Goal: Transaction & Acquisition: Purchase product/service

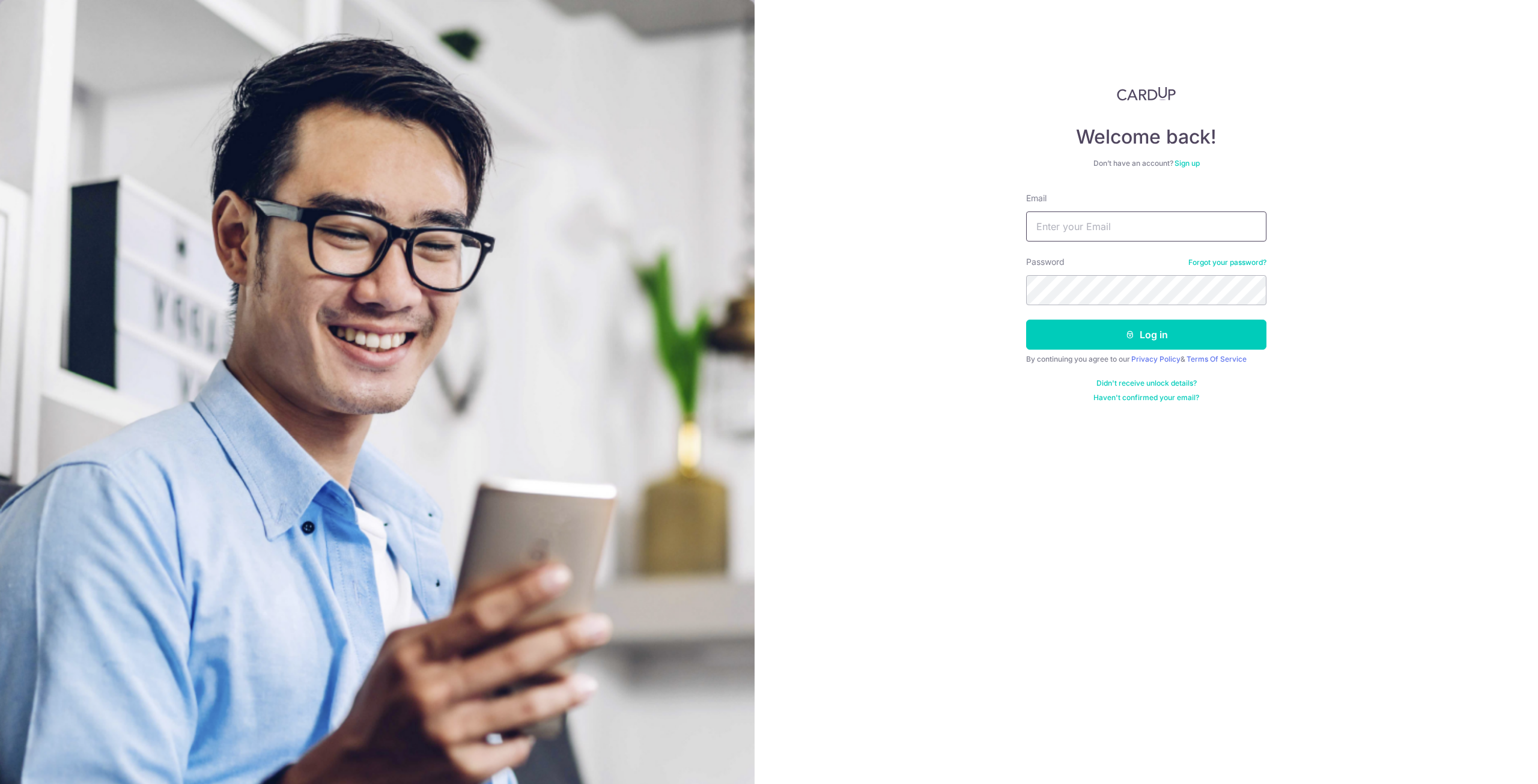
click at [1112, 231] on input "Email" at bounding box center [1146, 226] width 240 height 30
type input "[EMAIL_ADDRESS][DOMAIN_NAME]"
click at [1026, 320] on button "Log in" at bounding box center [1146, 335] width 240 height 30
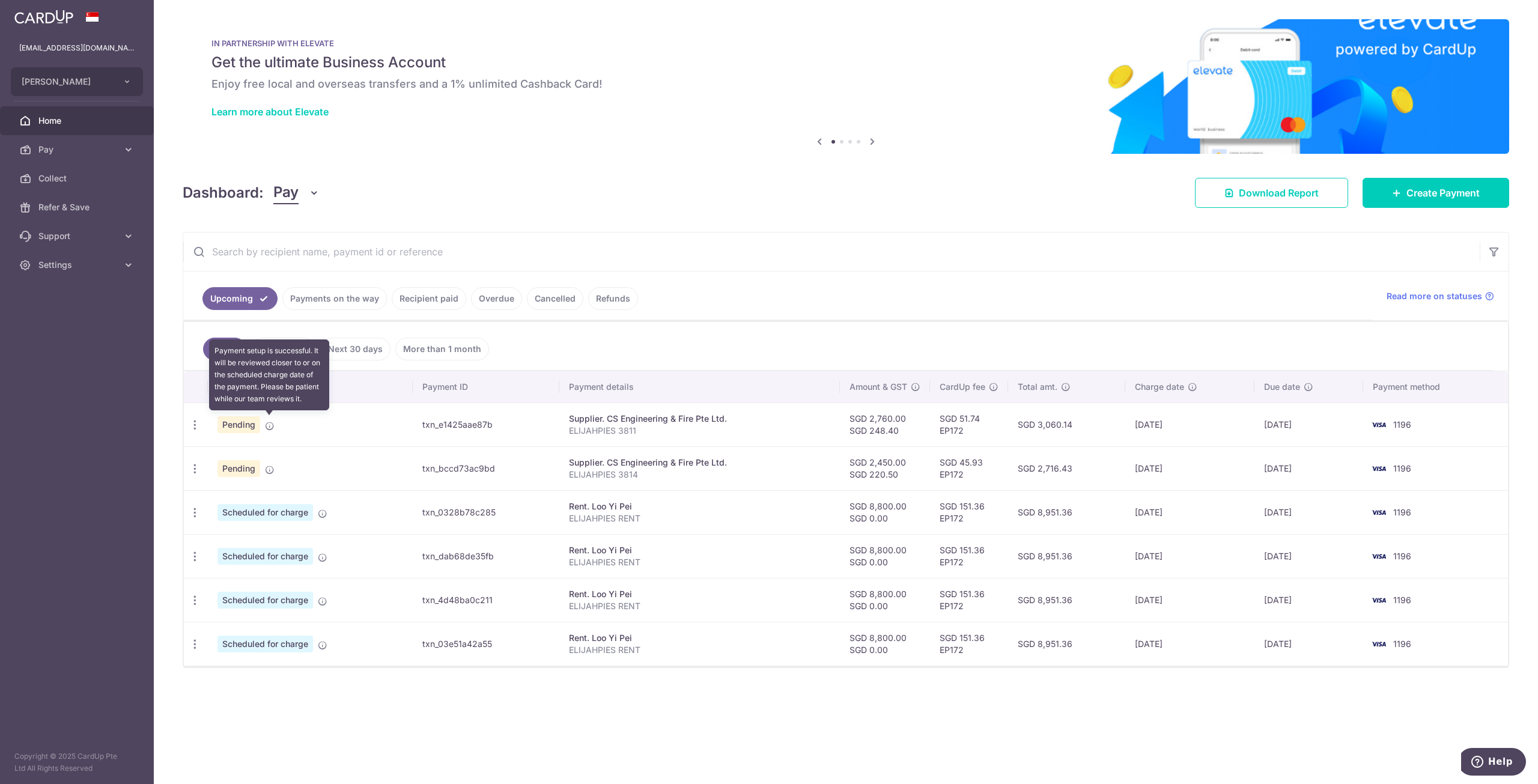
click at [266, 422] on icon at bounding box center [270, 426] width 10 height 10
click at [195, 418] on icon "button" at bounding box center [195, 425] width 13 height 13
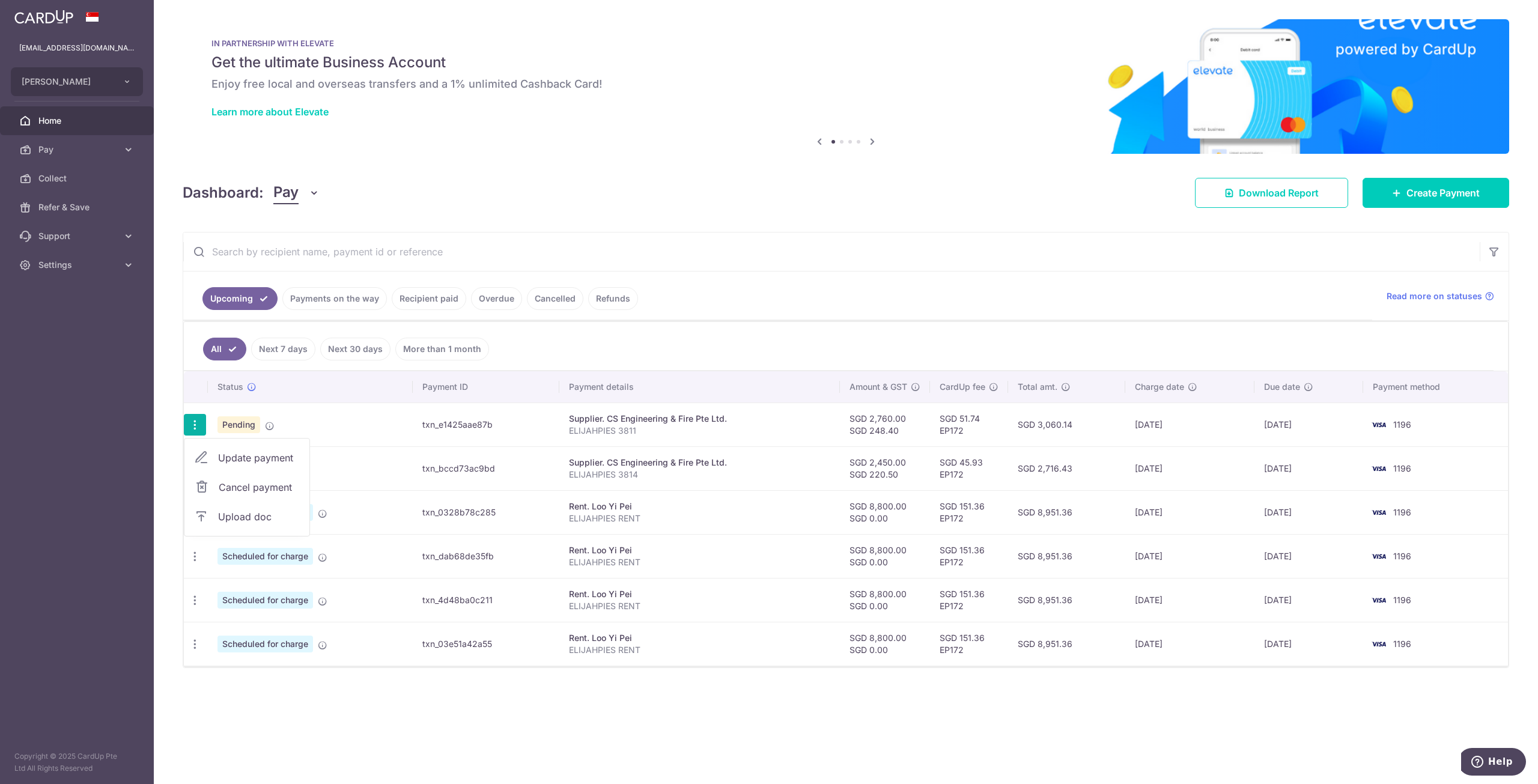
click at [246, 487] on span "Cancel payment" at bounding box center [259, 487] width 81 height 14
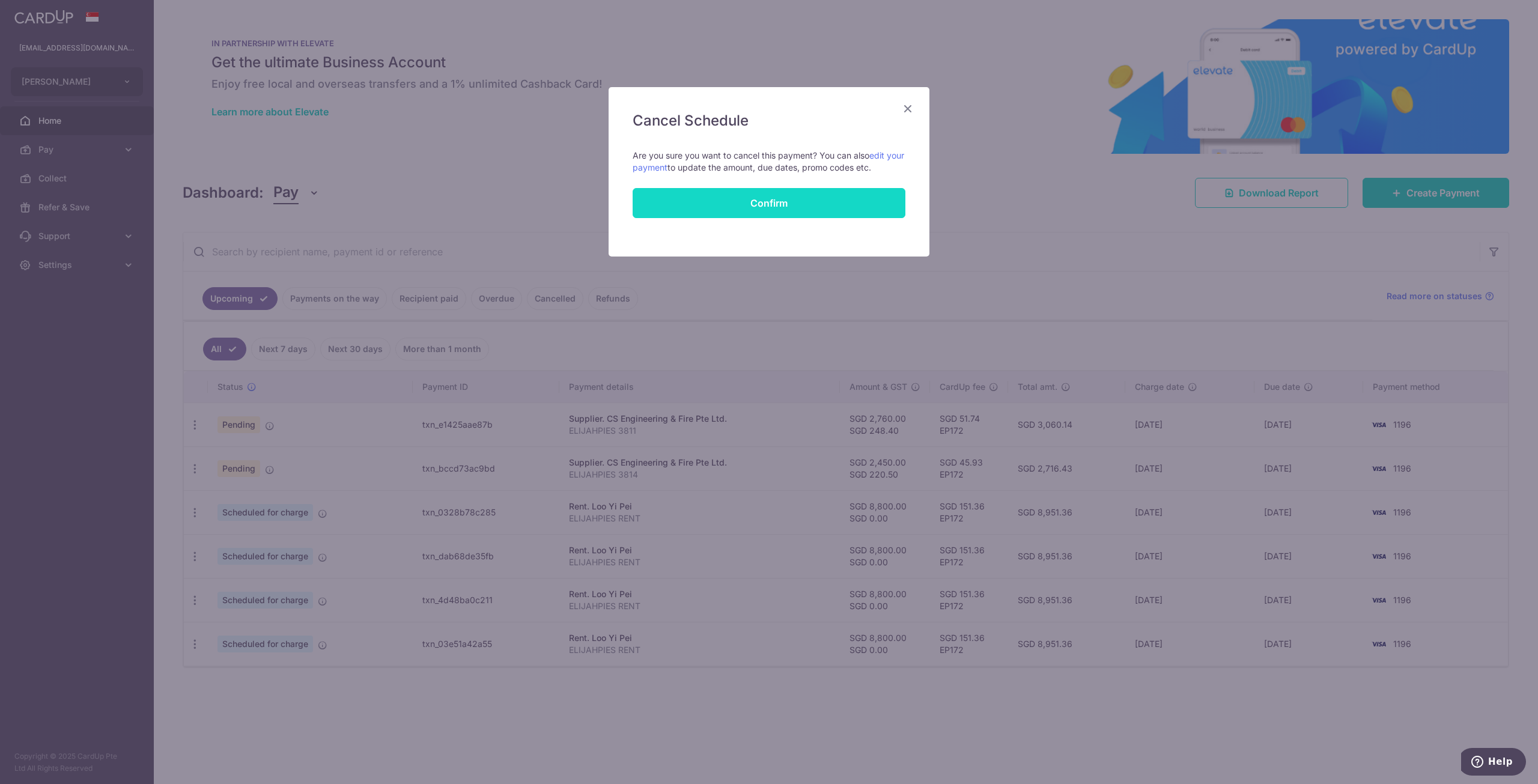
click at [775, 208] on button "Confirm" at bounding box center [769, 203] width 273 height 30
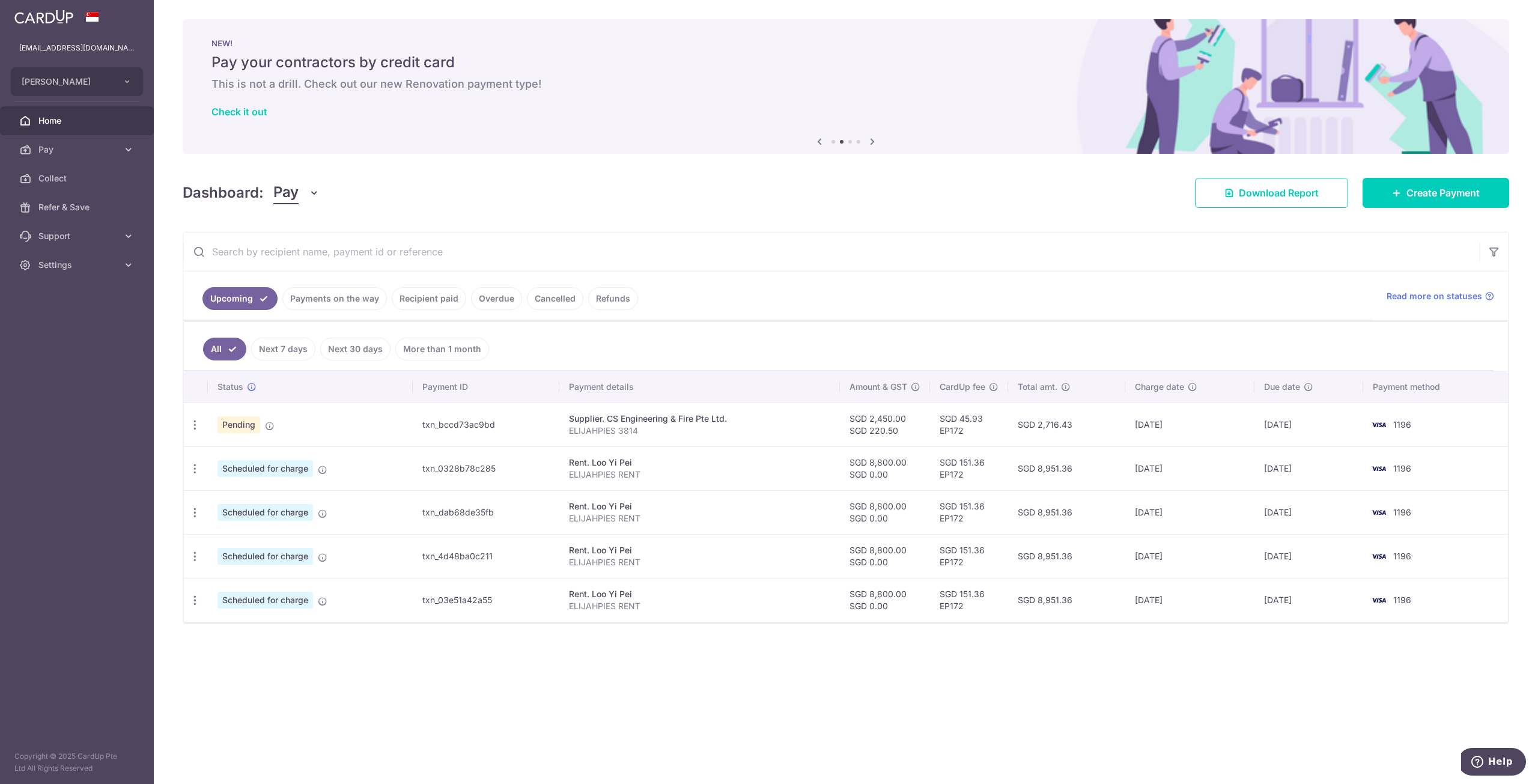
click at [270, 425] on icon at bounding box center [270, 426] width 10 height 10
click at [198, 418] on icon "button" at bounding box center [195, 425] width 13 height 13
click at [229, 453] on span "Update payment" at bounding box center [259, 458] width 82 height 14
radio input "true"
type input "2,450.00"
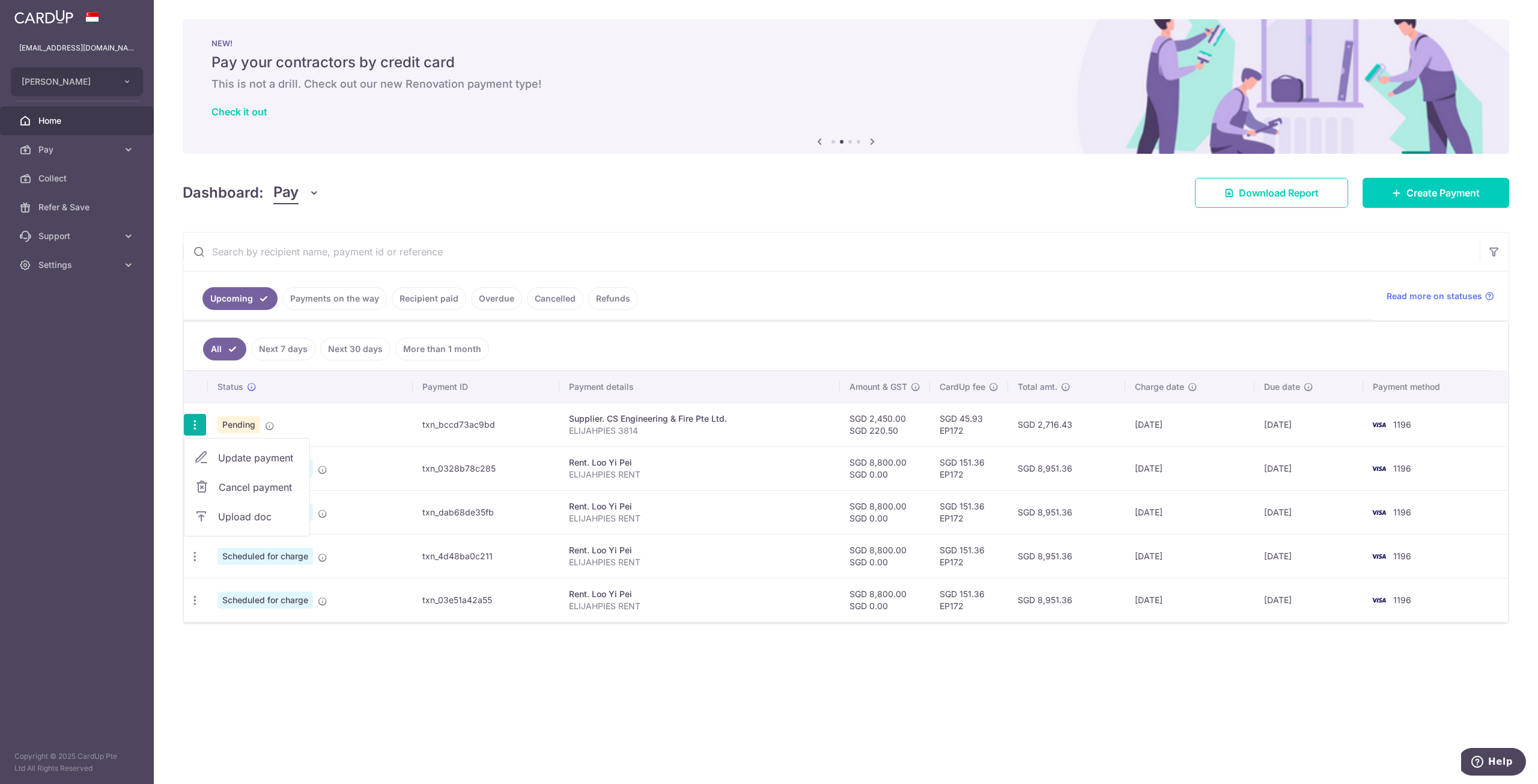
type input "220.50"
type input "11/09/2025"
type input "ELIJAHPIES 3814"
type input "CS ENGINEQP3814"
type input "EP172"
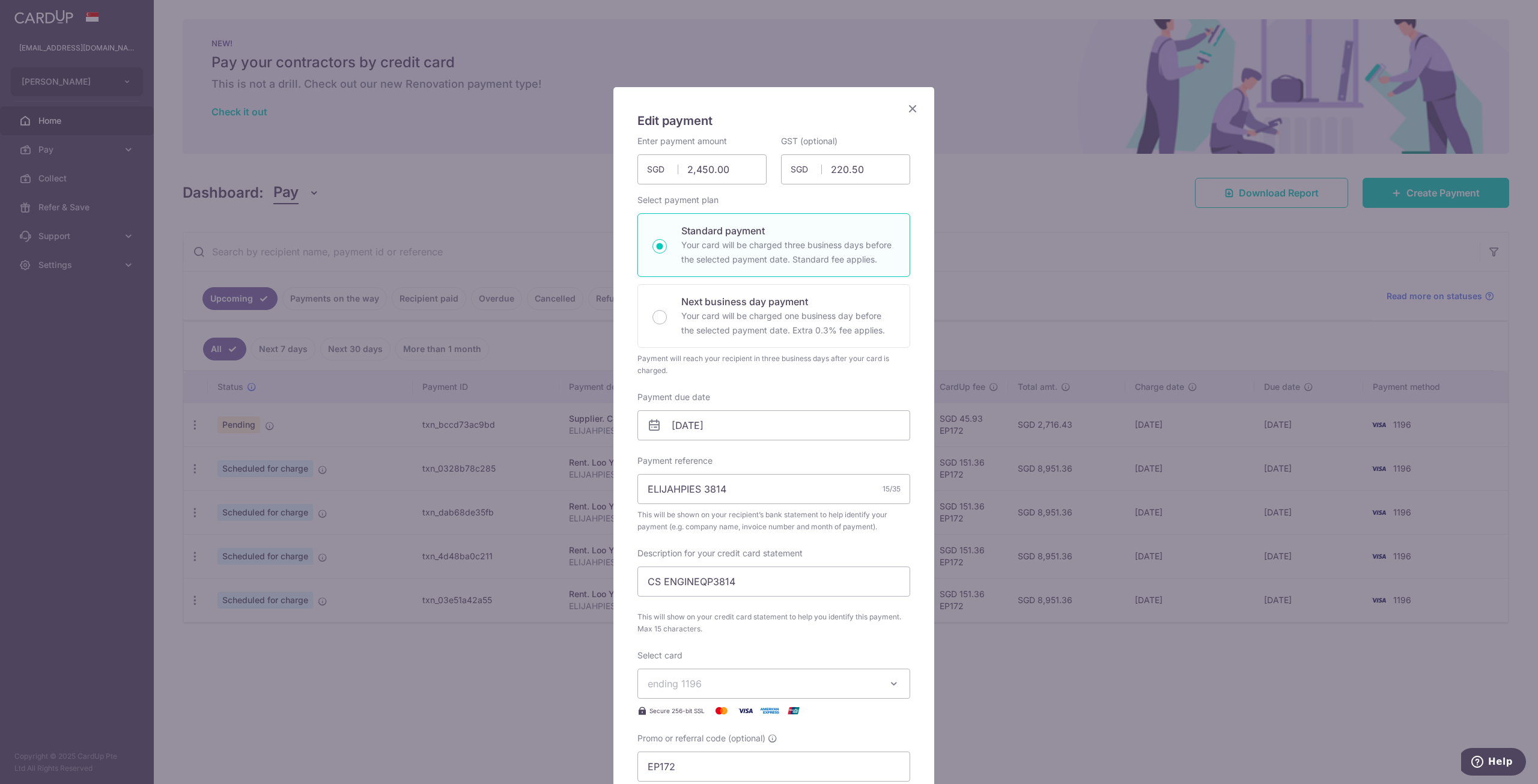
click at [905, 107] on icon "Close" at bounding box center [912, 108] width 14 height 15
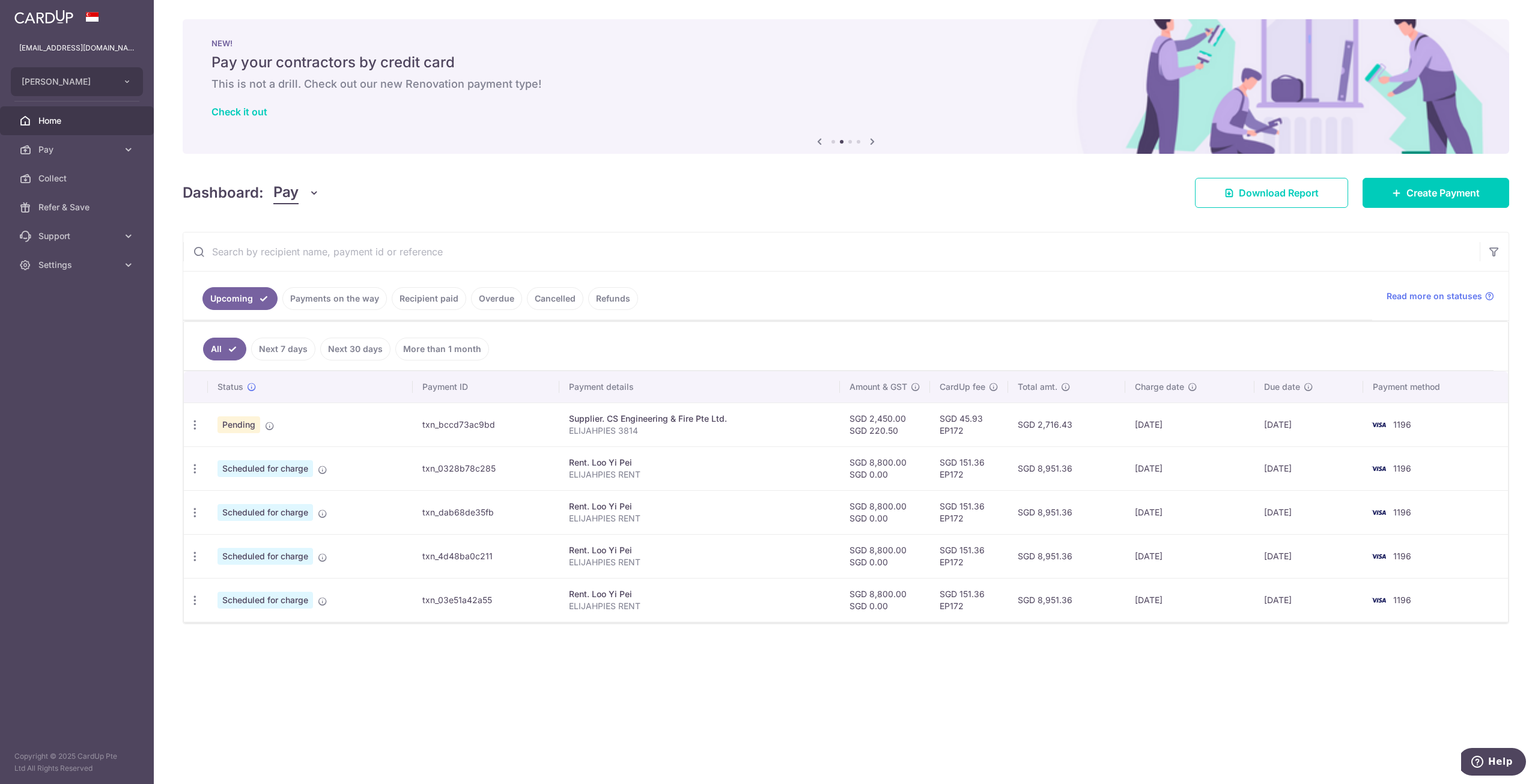
click at [685, 402] on td "Supplier. CS Engineering & Fire Pte Ltd. ELIJAHPIES 3814" at bounding box center [700, 424] width 281 height 44
click at [199, 425] on icon "button" at bounding box center [195, 425] width 13 height 13
click at [245, 484] on span "Cancel payment" at bounding box center [259, 487] width 81 height 14
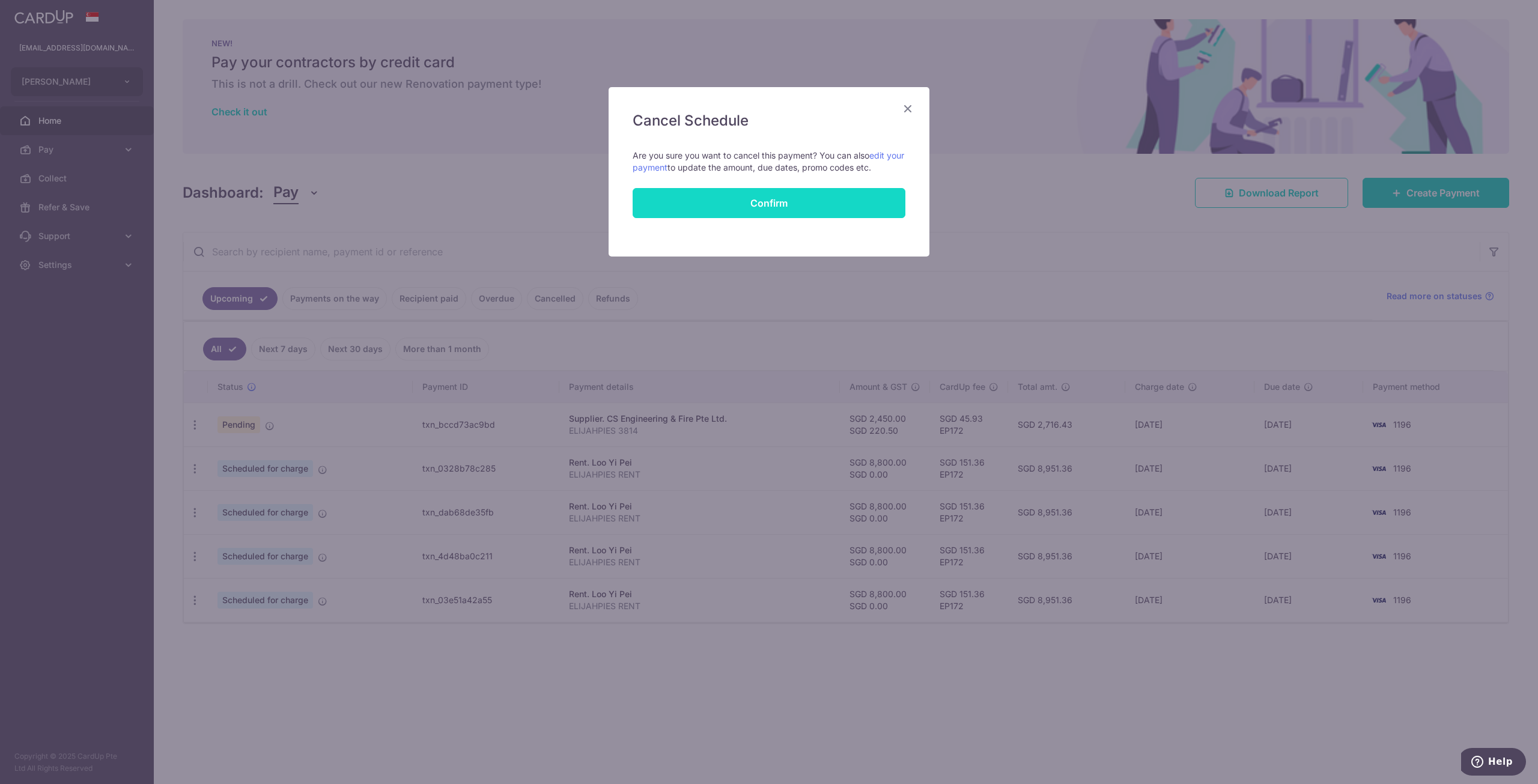
click at [835, 191] on button "Confirm" at bounding box center [769, 203] width 273 height 30
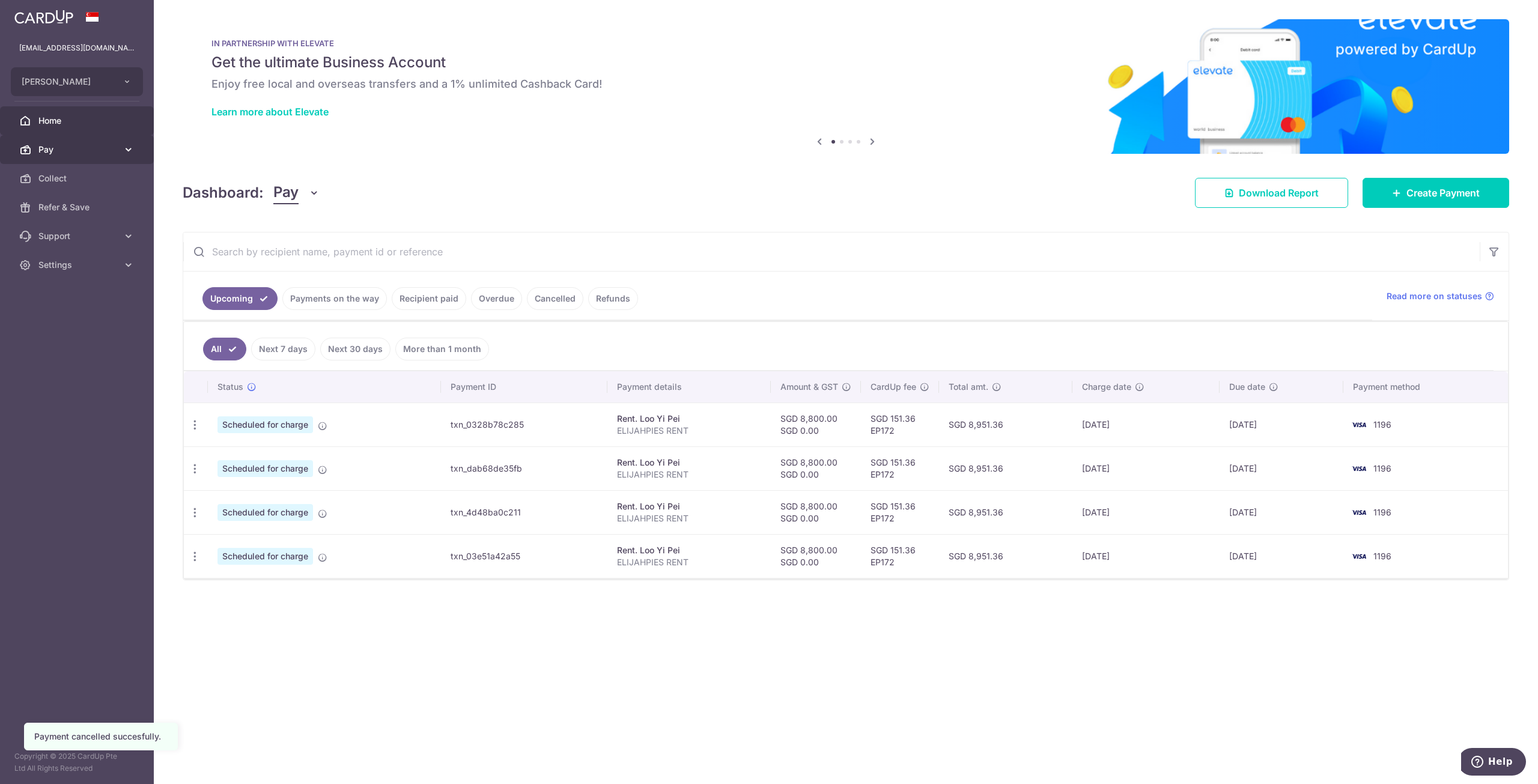
click at [105, 135] on link "Pay" at bounding box center [76, 149] width 154 height 29
click at [90, 184] on link "Payments" at bounding box center [76, 178] width 154 height 29
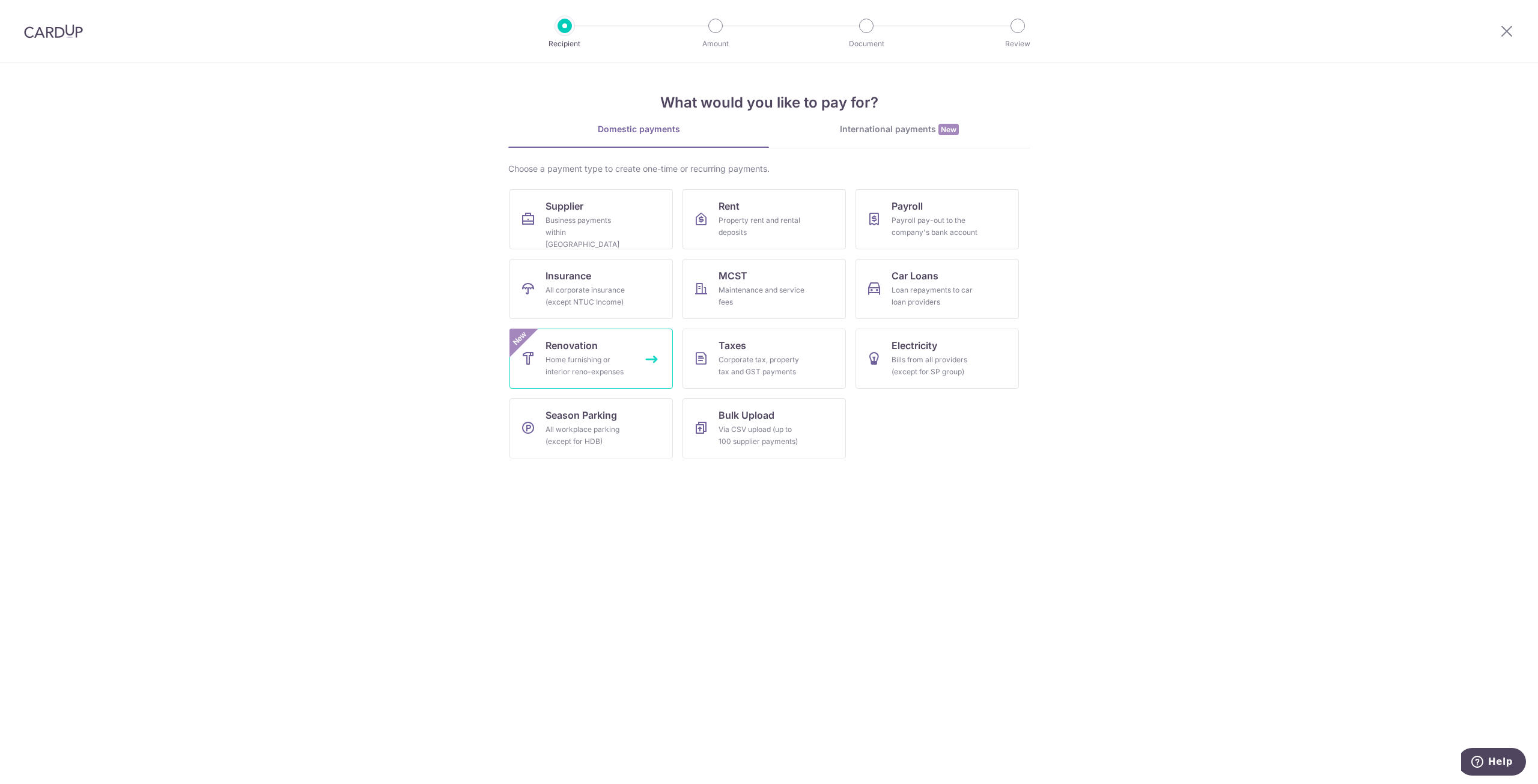
click at [625, 360] on div "Home furnishing or interior reno-expenses" at bounding box center [589, 366] width 87 height 24
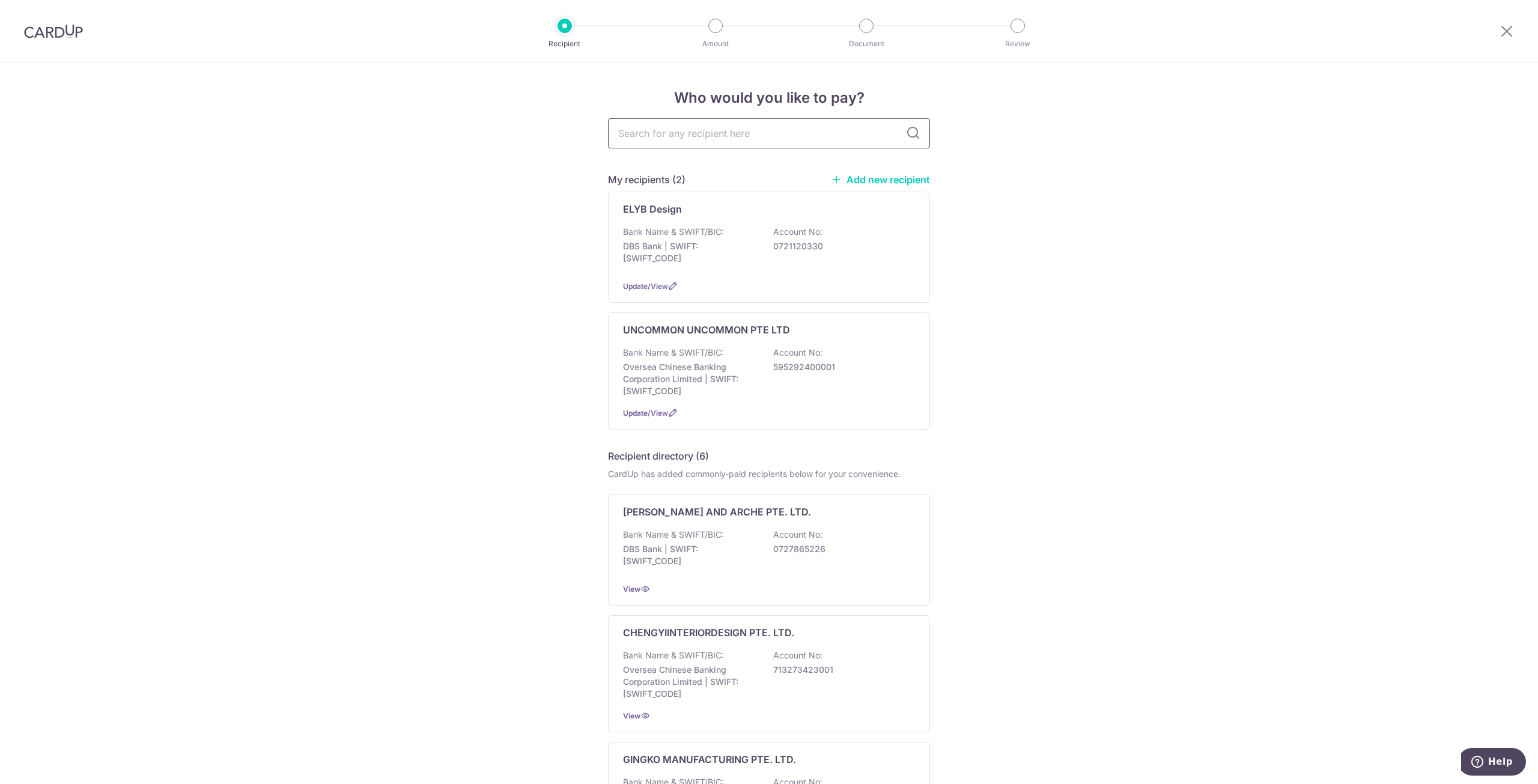
click at [788, 129] on input "text" at bounding box center [769, 134] width 322 height 30
click at [712, 140] on input "text" at bounding box center [769, 134] width 322 height 30
type input "CS"
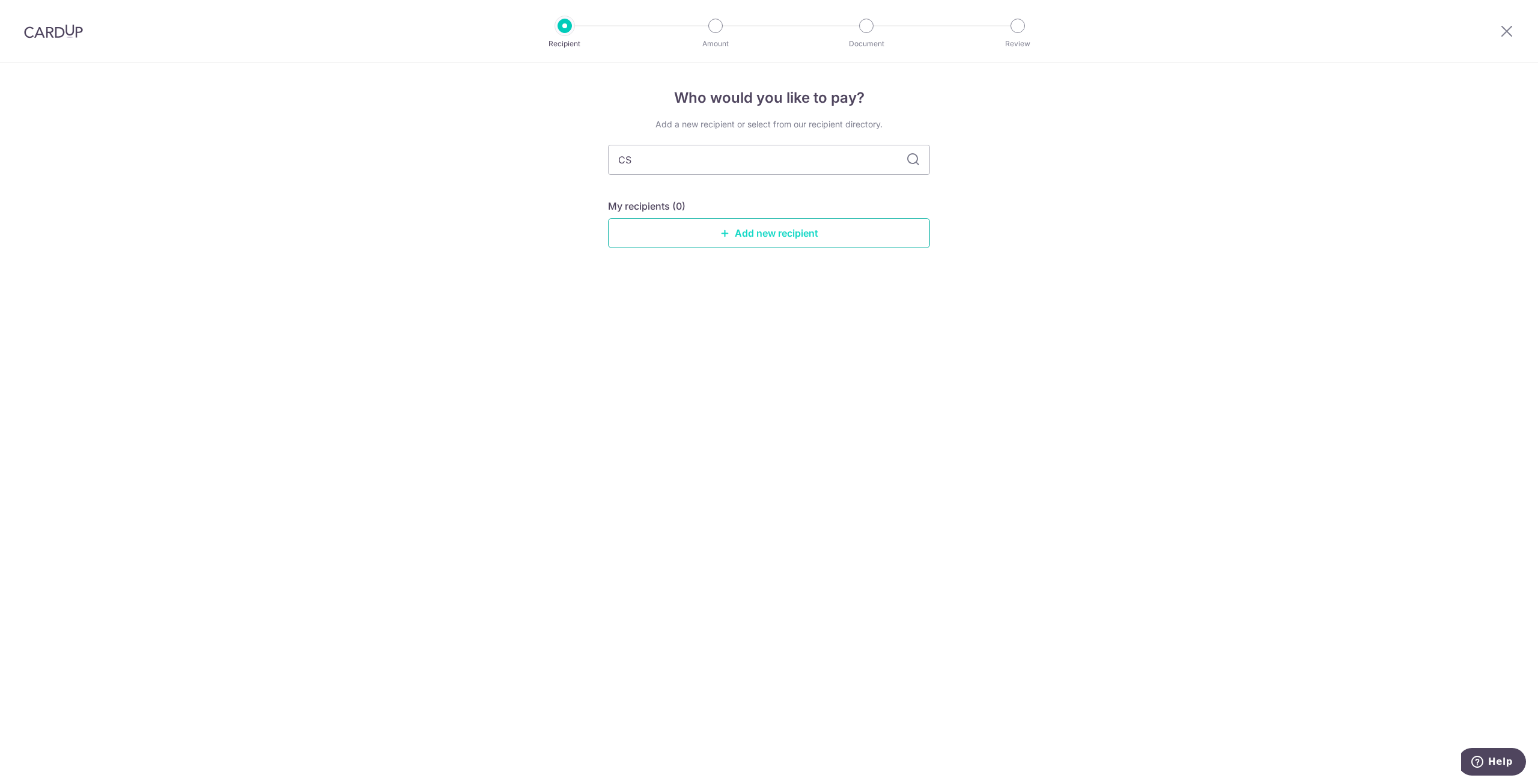
click at [741, 240] on link "Add new recipient" at bounding box center [769, 233] width 322 height 30
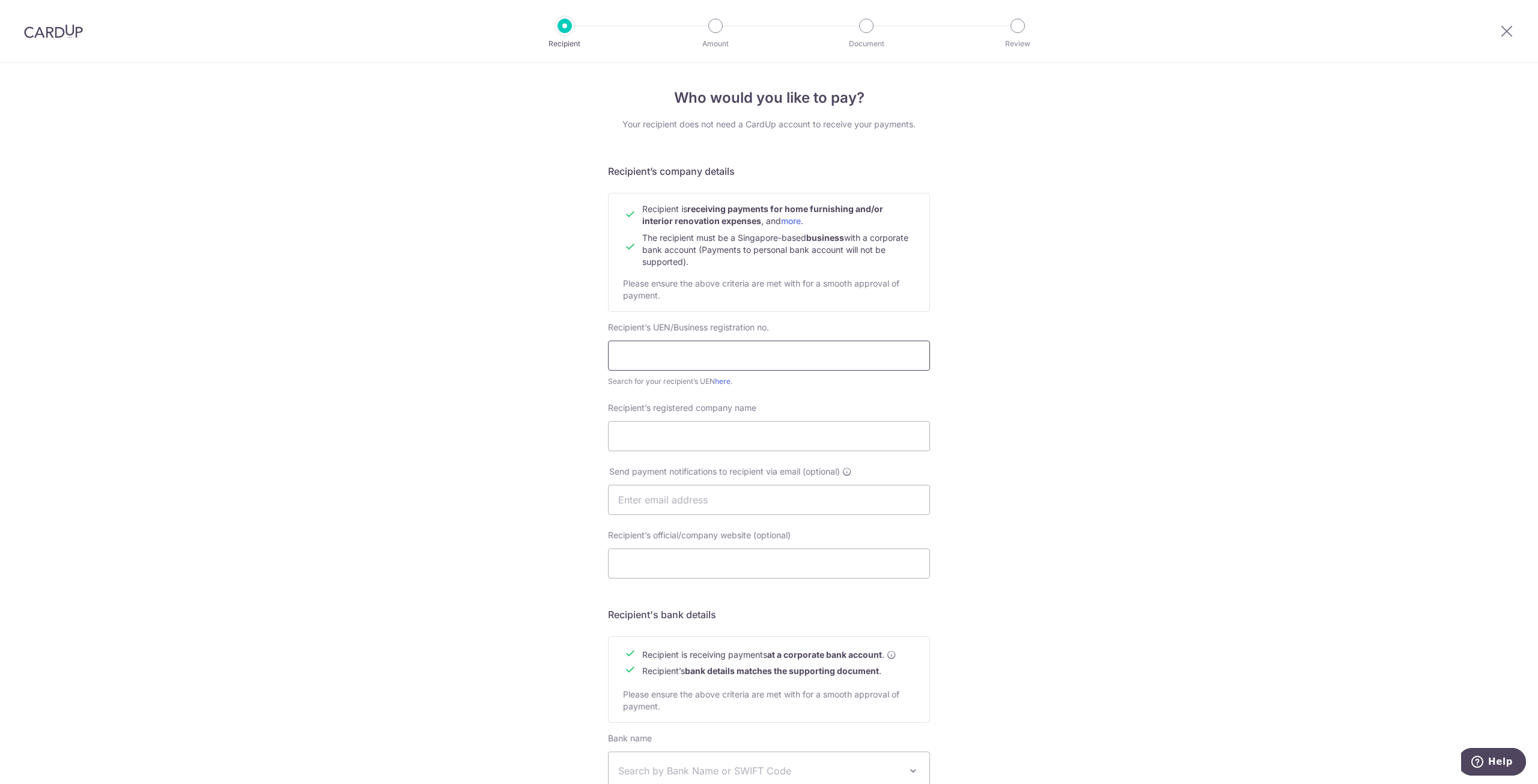
click at [794, 352] on input "text" at bounding box center [769, 356] width 322 height 30
click at [768, 438] on input "Recipient’s registered company name" at bounding box center [769, 436] width 322 height 30
paste input "CS Engineering & Fire Pte Ltd."
type input "CS Engineering & Fire Pte Ltd."
drag, startPoint x: 771, startPoint y: 377, endPoint x: 768, endPoint y: 350, distance: 27.2
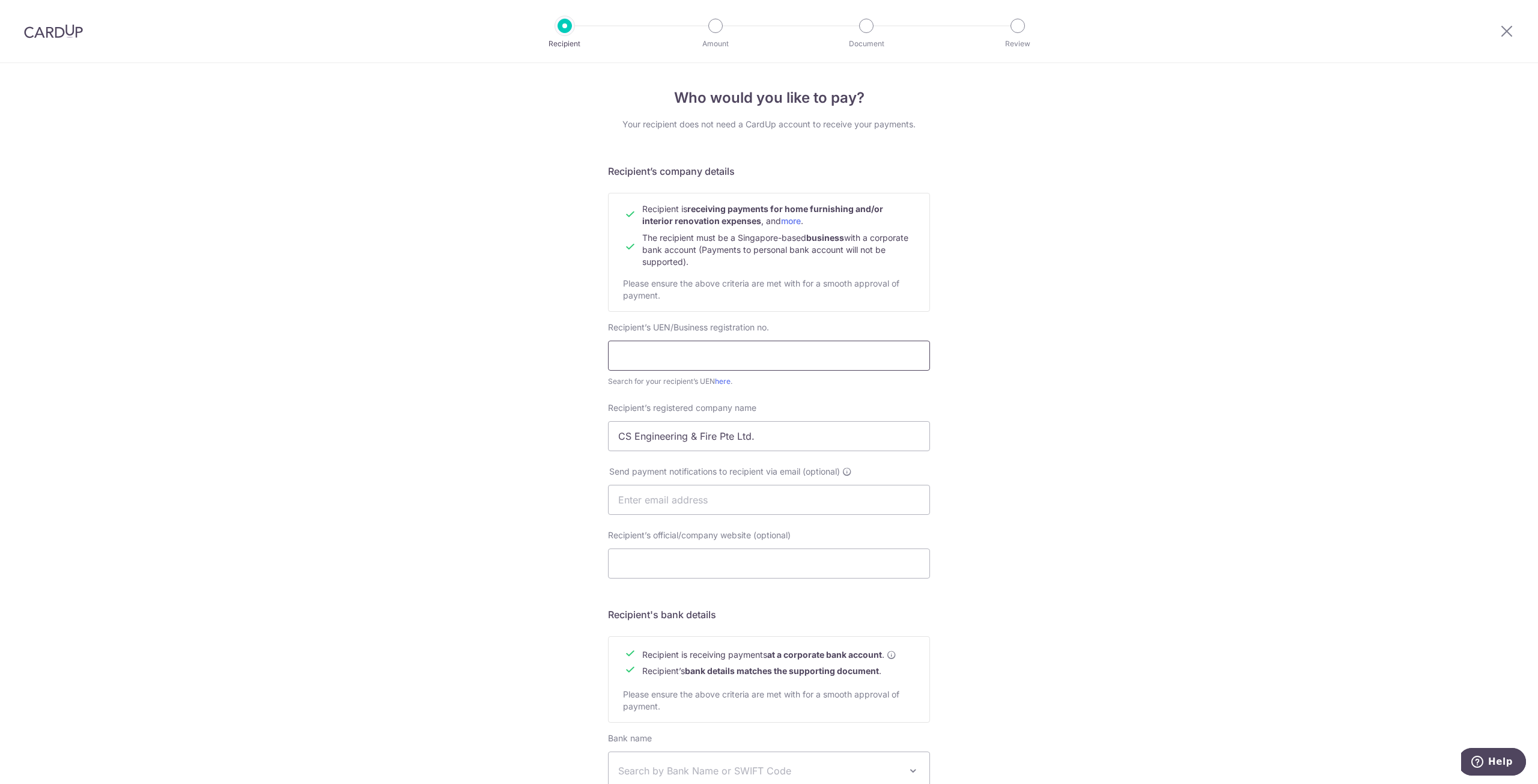
click at [769, 369] on div "Recipient’s UEN/Business registration no. Search for your recipient’s UEN here ." at bounding box center [769, 355] width 322 height 66
click at [768, 350] on input "text" at bounding box center [769, 356] width 322 height 30
paste input "201903309G"
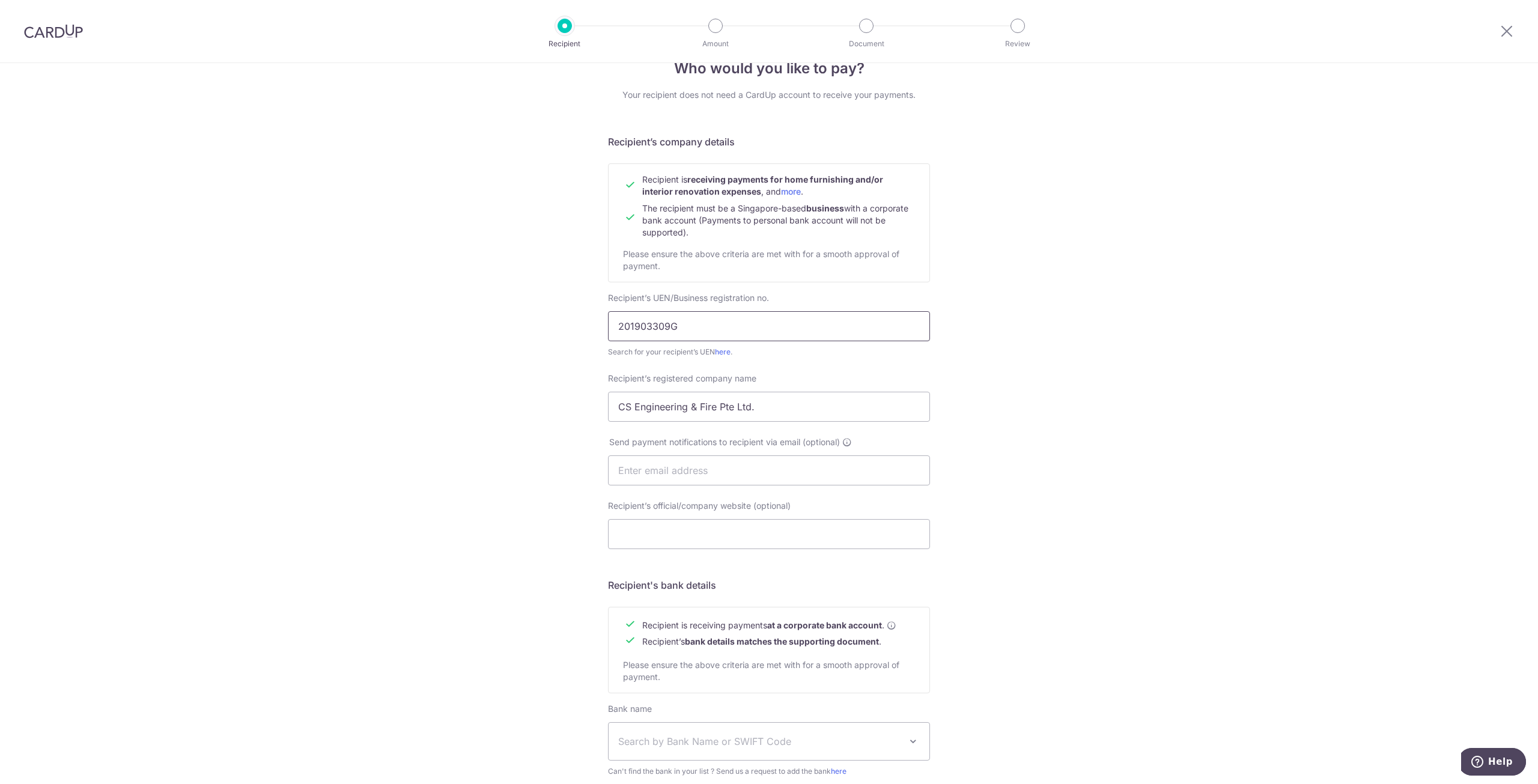
scroll to position [120, 0]
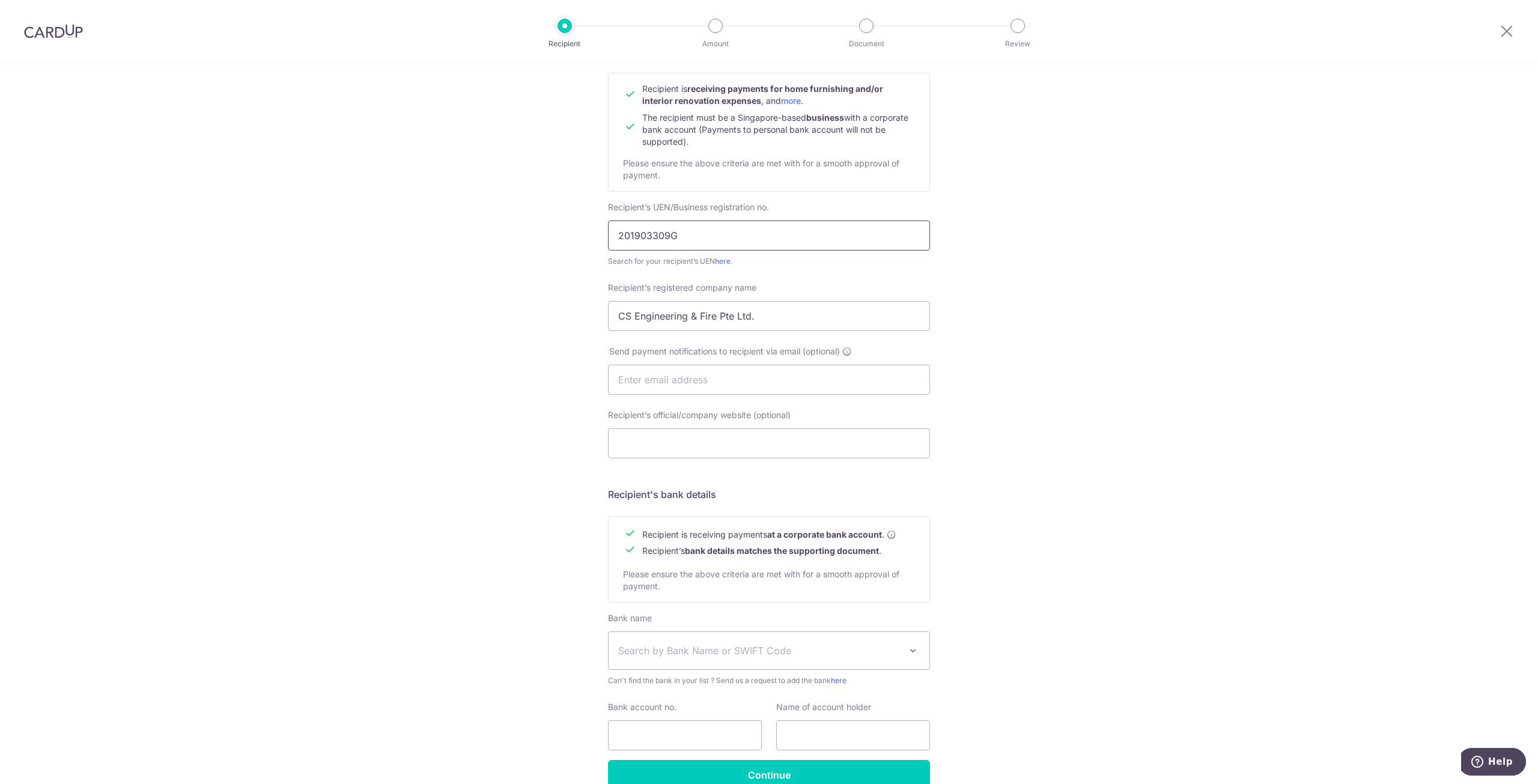
type input "201903309G"
click at [744, 395] on div "Send payment notifications to recipient via email (optional)" at bounding box center [769, 378] width 337 height 64
click at [743, 373] on input "text" at bounding box center [769, 380] width 322 height 30
type input "sherrie@csgroup.sg"
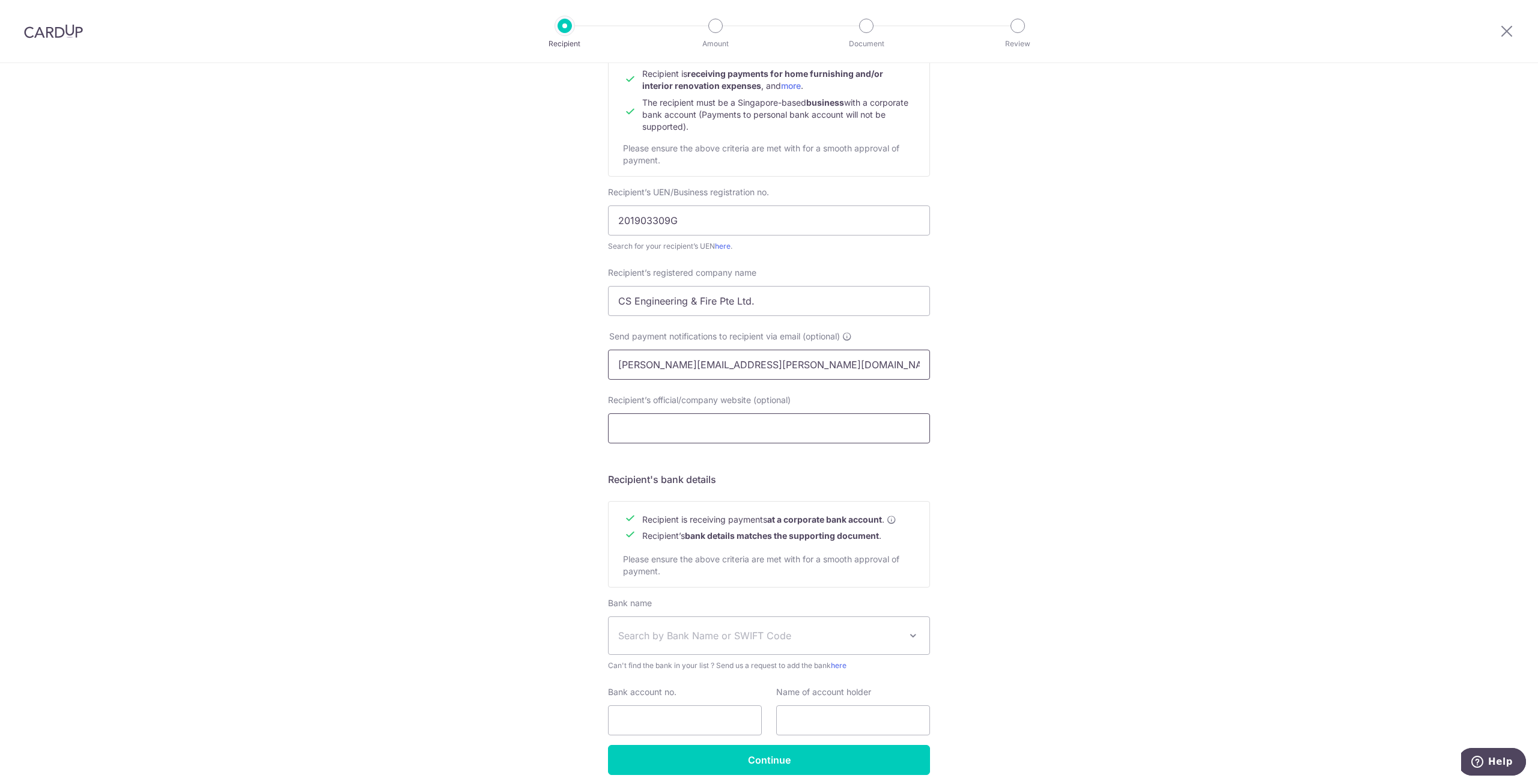
scroll to position [180, 0]
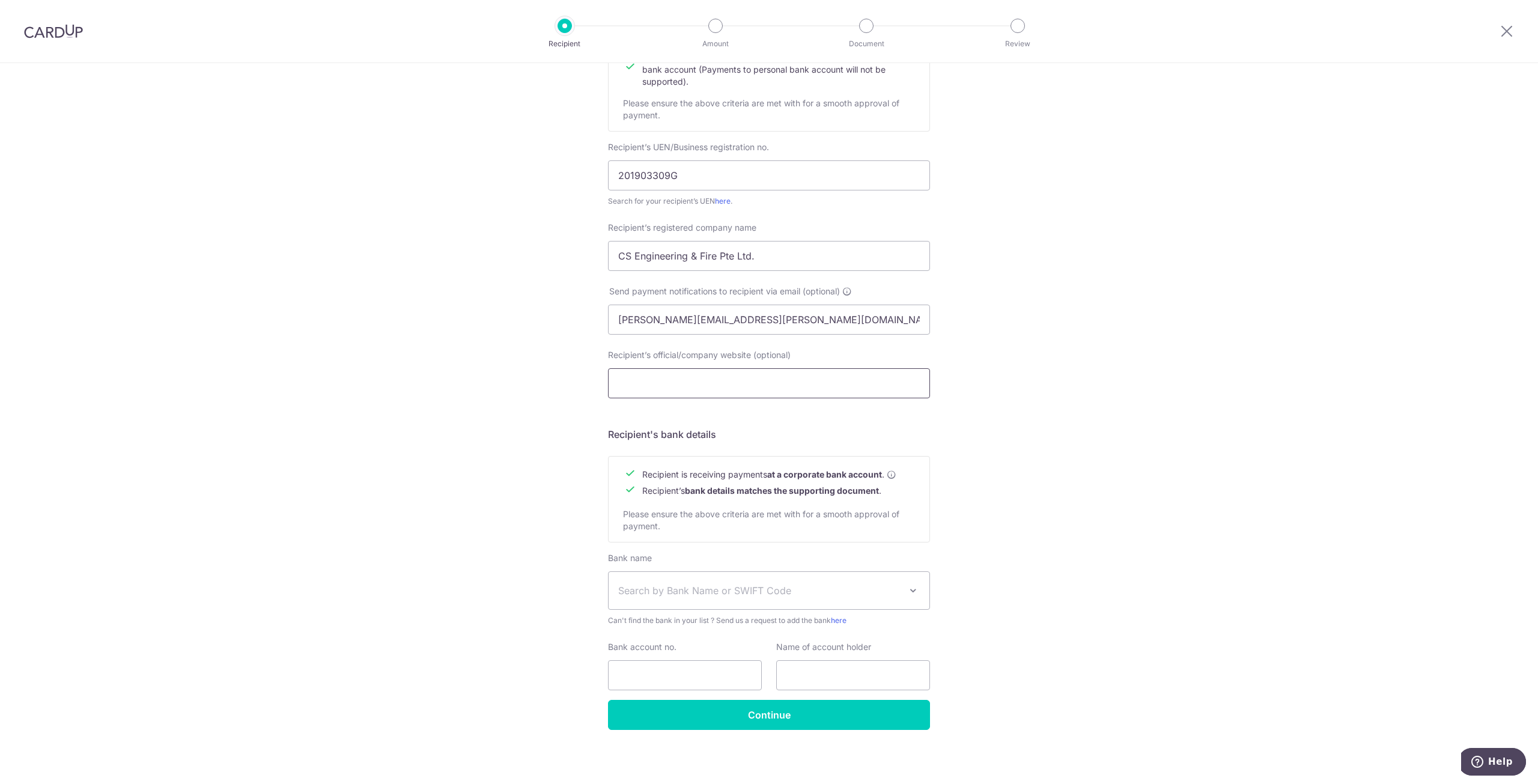
click at [772, 386] on input "Recipient’s official/company website (optional)" at bounding box center [769, 384] width 322 height 30
click at [799, 590] on span "Search by Bank Name or SWIFT Code" at bounding box center [759, 589] width 282 height 14
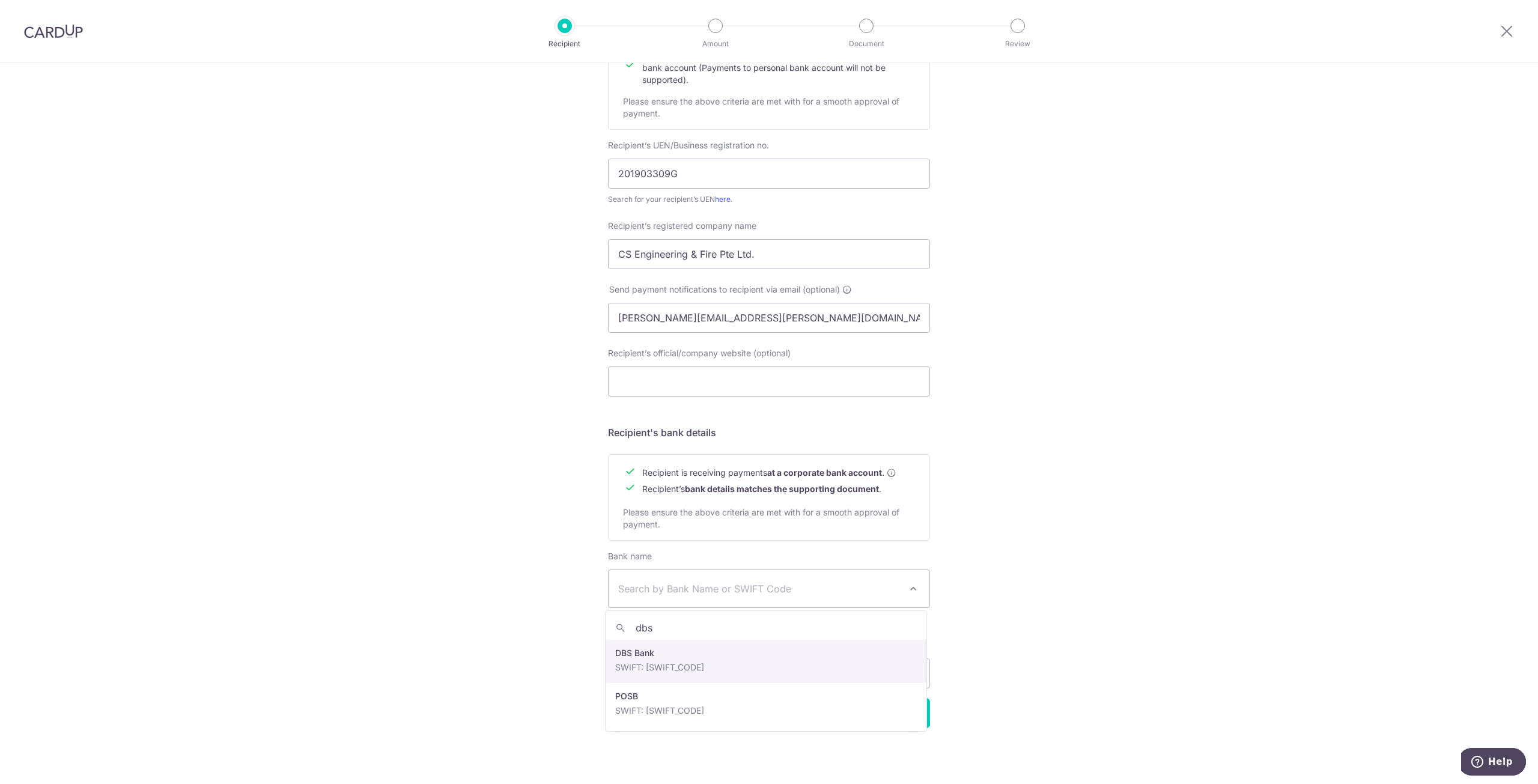
type input "dbs"
select select "6"
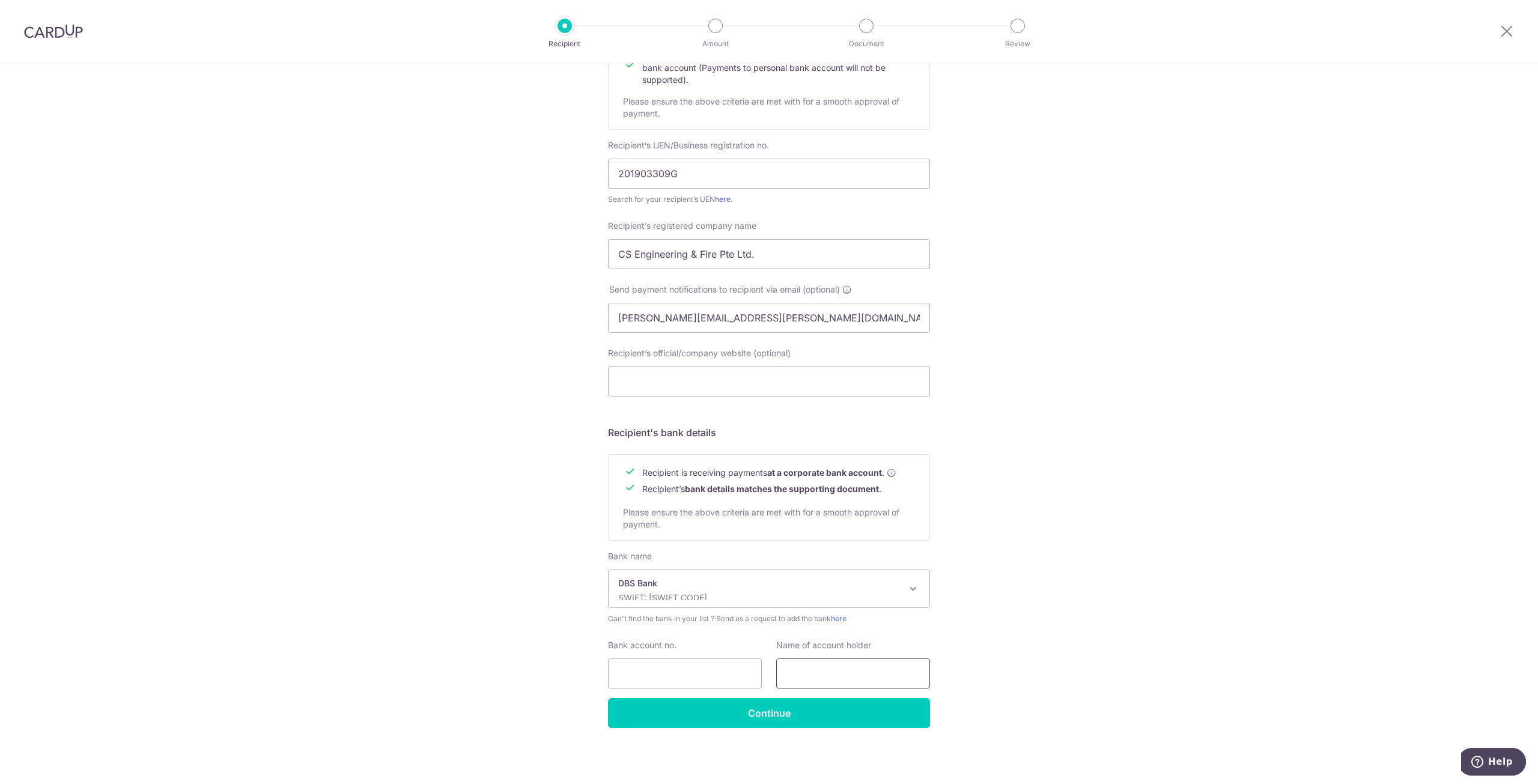
click at [809, 658] on input "text" at bounding box center [853, 673] width 154 height 30
paste input ": CS Engineering & Fire Pte Ltd"
type input ": CS Engineering & Fire Pte Ltd"
drag, startPoint x: 714, startPoint y: 653, endPoint x: 714, endPoint y: 674, distance: 21.0
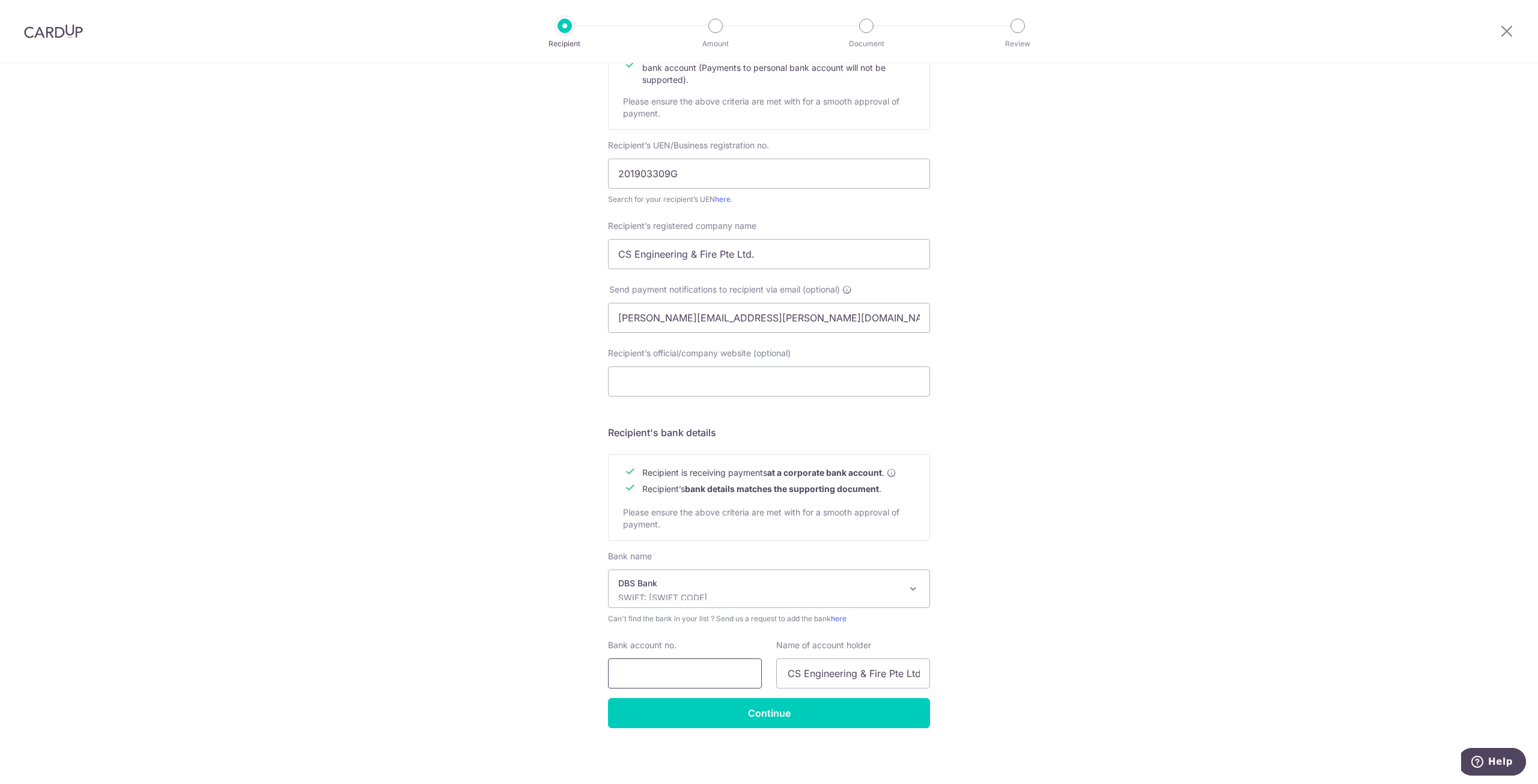
click at [714, 656] on div "Bank account no." at bounding box center [685, 664] width 154 height 49
click at [714, 674] on input "Bank account no." at bounding box center [685, 673] width 154 height 30
paste input "047-904143-5"
click at [640, 673] on input "047-904143-5" at bounding box center [685, 673] width 154 height 30
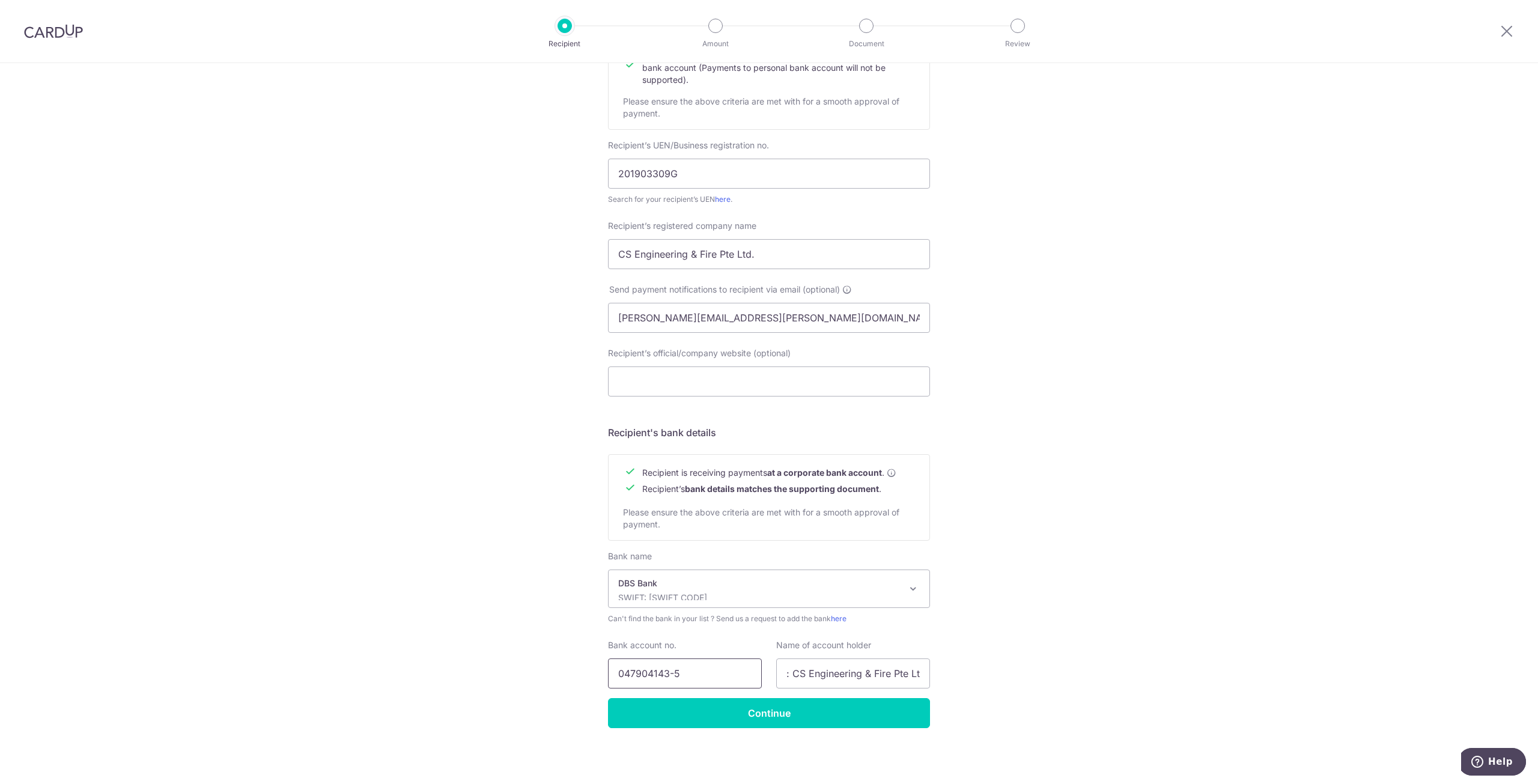
click at [673, 676] on input "047904143-5" at bounding box center [685, 673] width 154 height 30
type input "0479041435"
click at [723, 721] on input "Continue" at bounding box center [769, 713] width 322 height 30
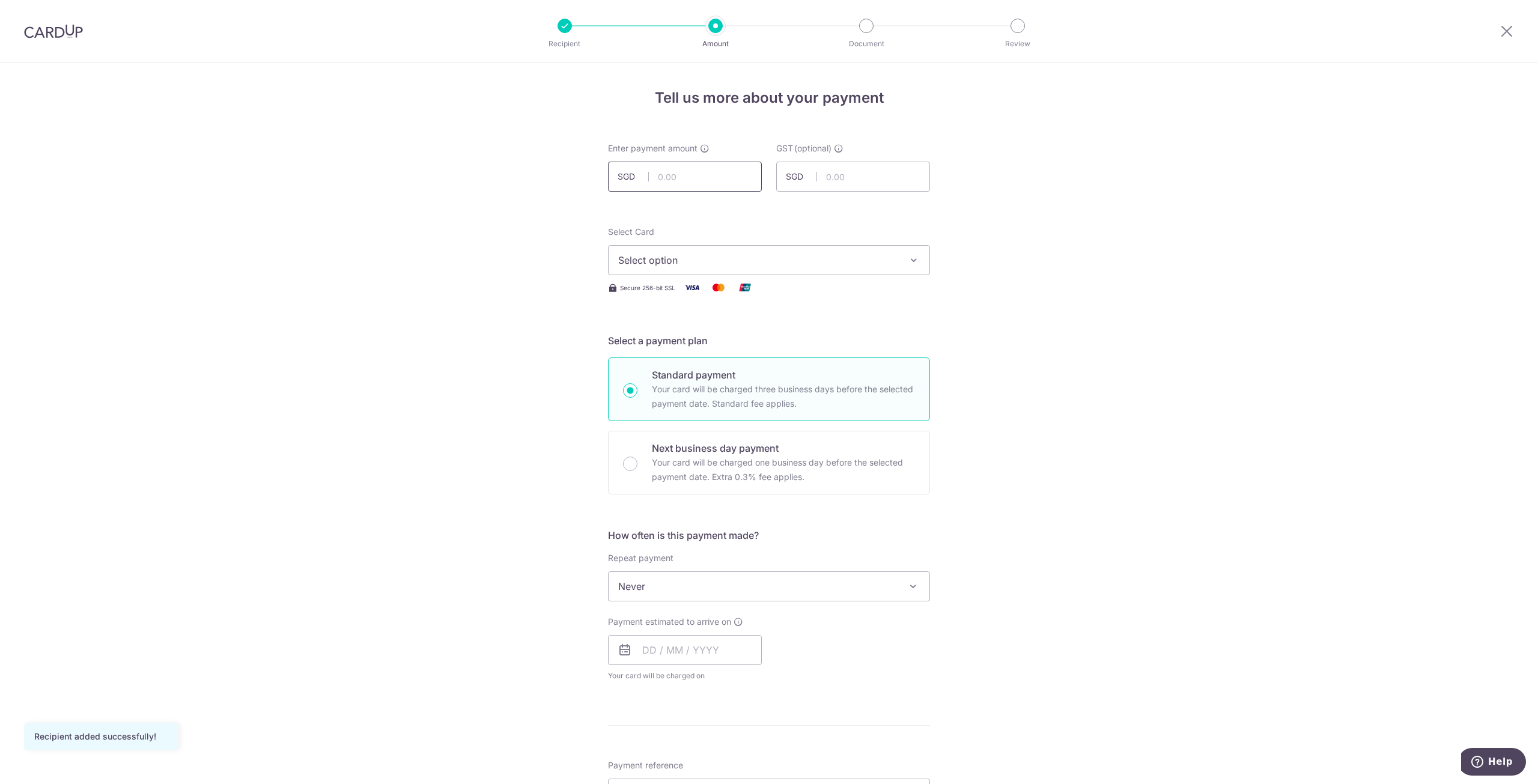
click at [722, 164] on input "text" at bounding box center [685, 176] width 154 height 30
type input "2,450.00"
click at [850, 186] on input "text" at bounding box center [853, 176] width 154 height 30
type input "220.50"
click at [796, 275] on button "Select option" at bounding box center [769, 260] width 322 height 30
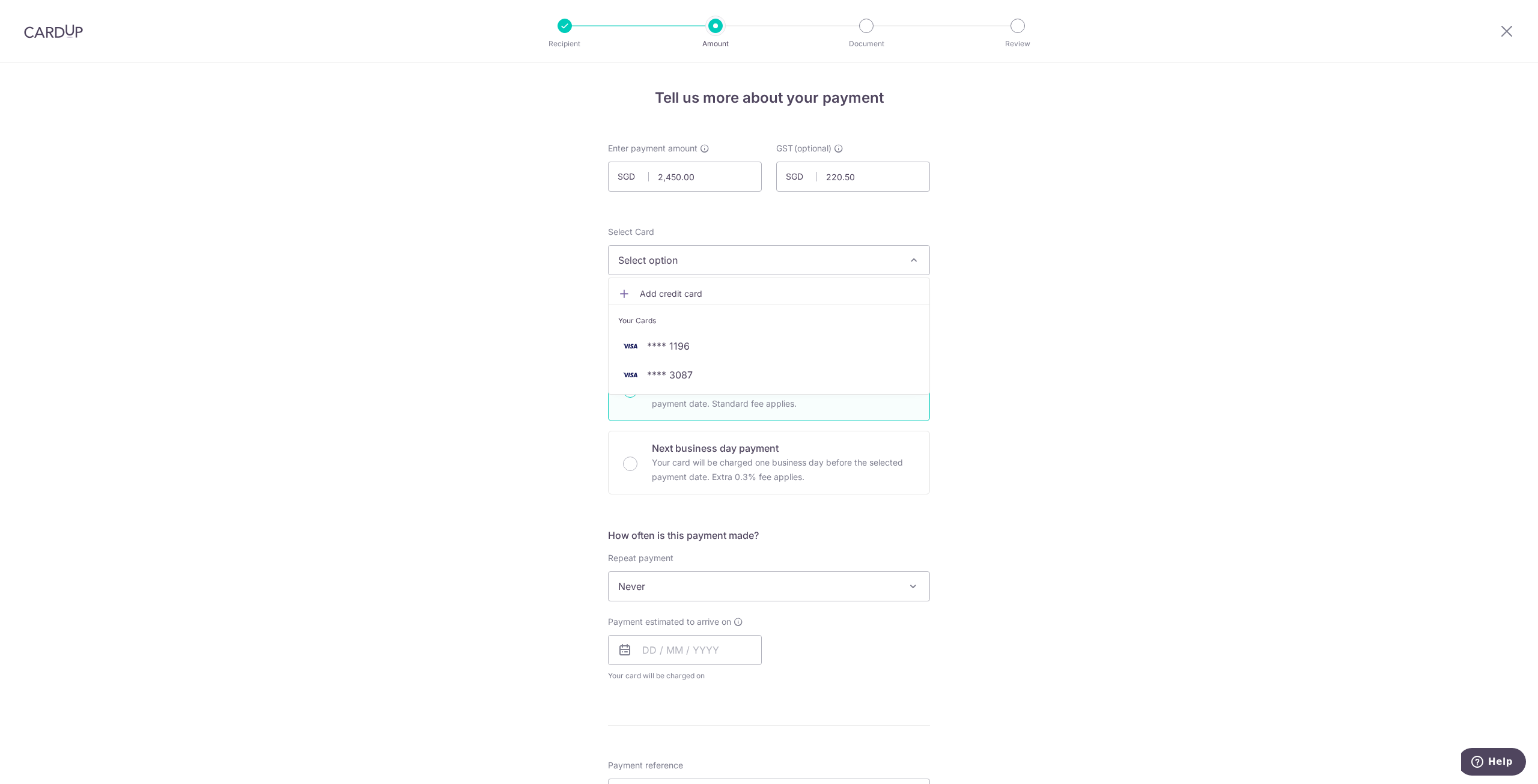
click at [794, 269] on button "Select option" at bounding box center [769, 260] width 322 height 30
click at [716, 257] on span "Select option" at bounding box center [758, 260] width 280 height 14
click at [693, 352] on span "**** 1196" at bounding box center [769, 346] width 302 height 14
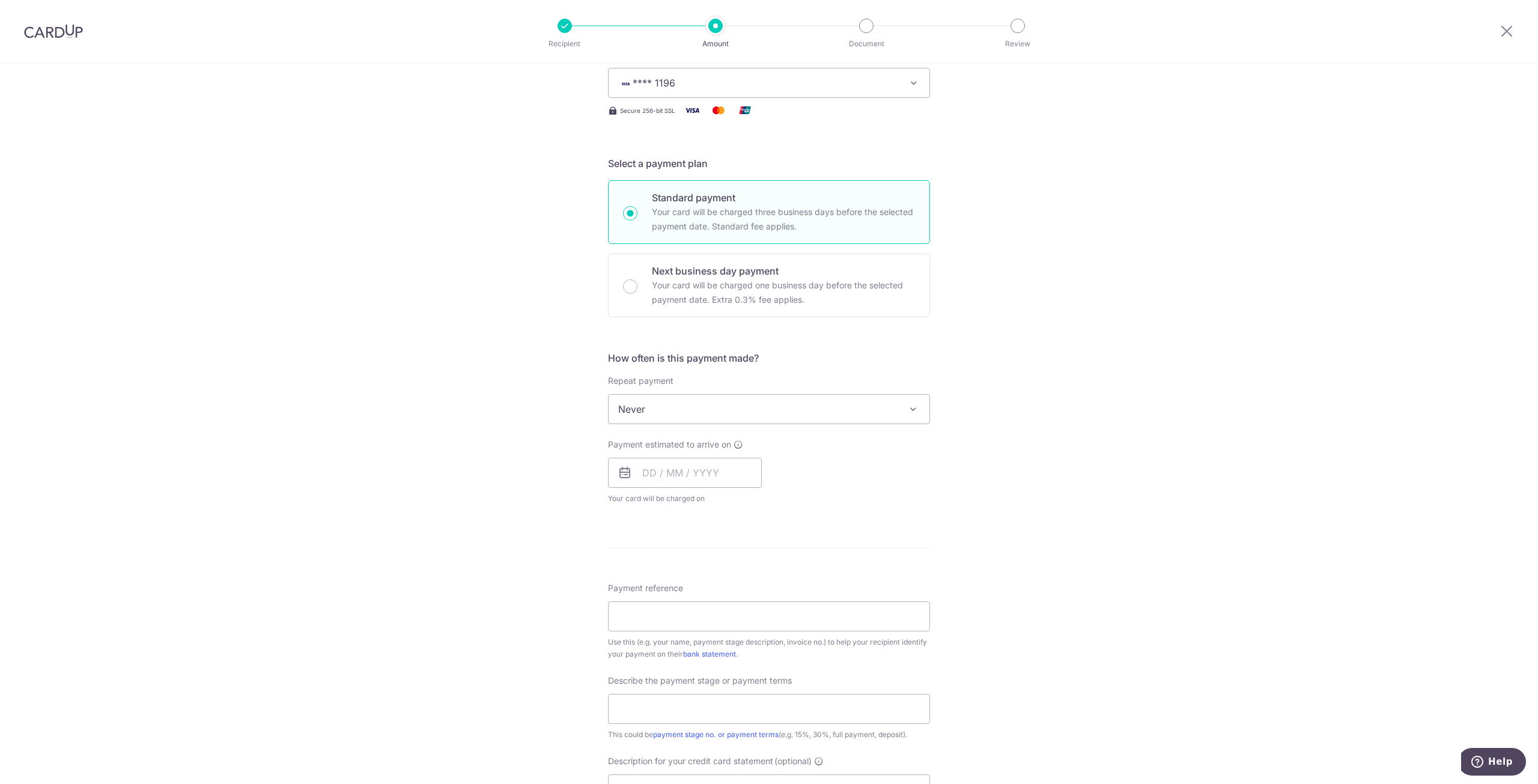
scroll to position [180, 0]
click at [732, 466] on input "text" at bounding box center [685, 470] width 154 height 30
click at [724, 580] on link "11" at bounding box center [729, 579] width 19 height 19
type input "11/09/2025"
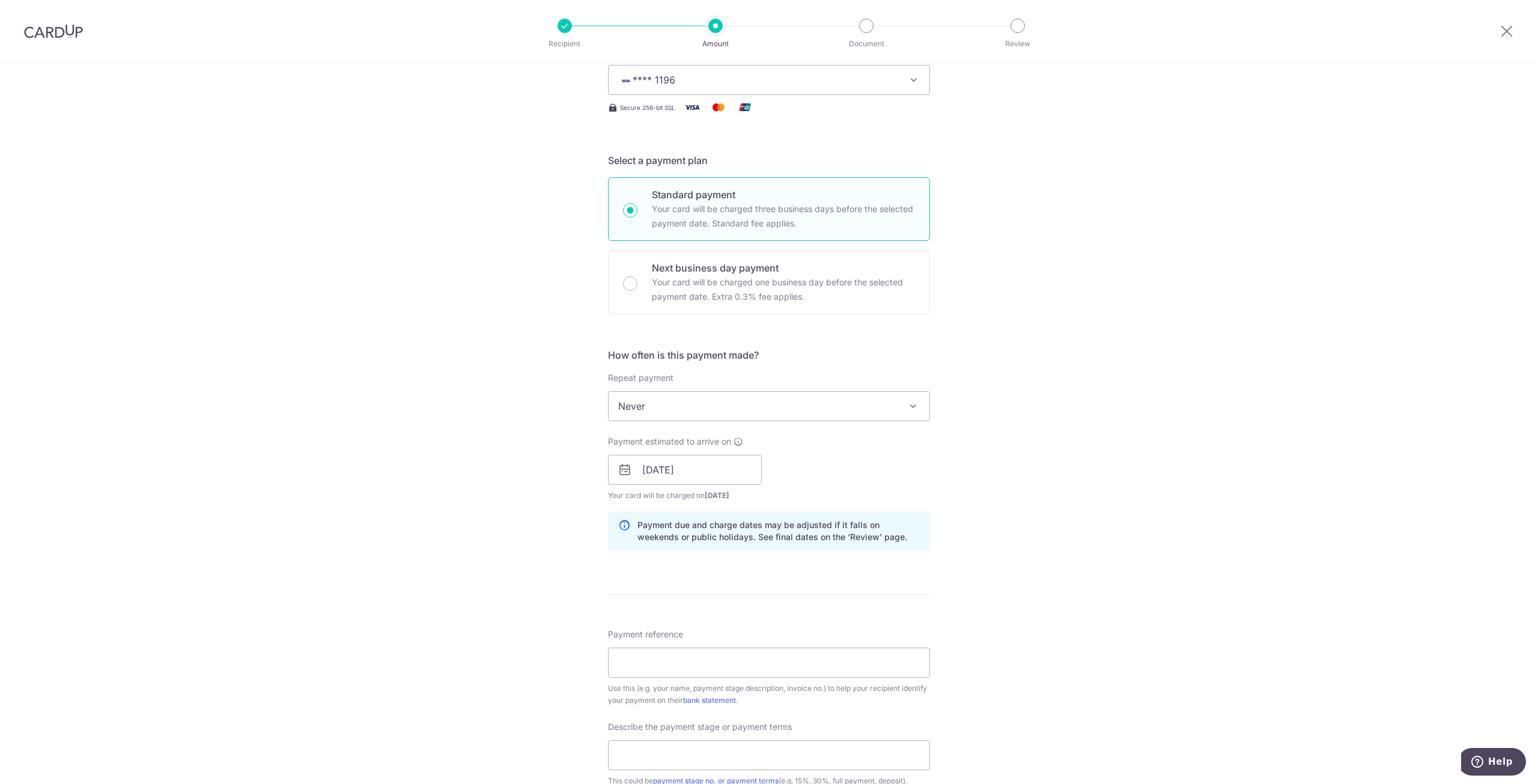
scroll to position [420, 0]
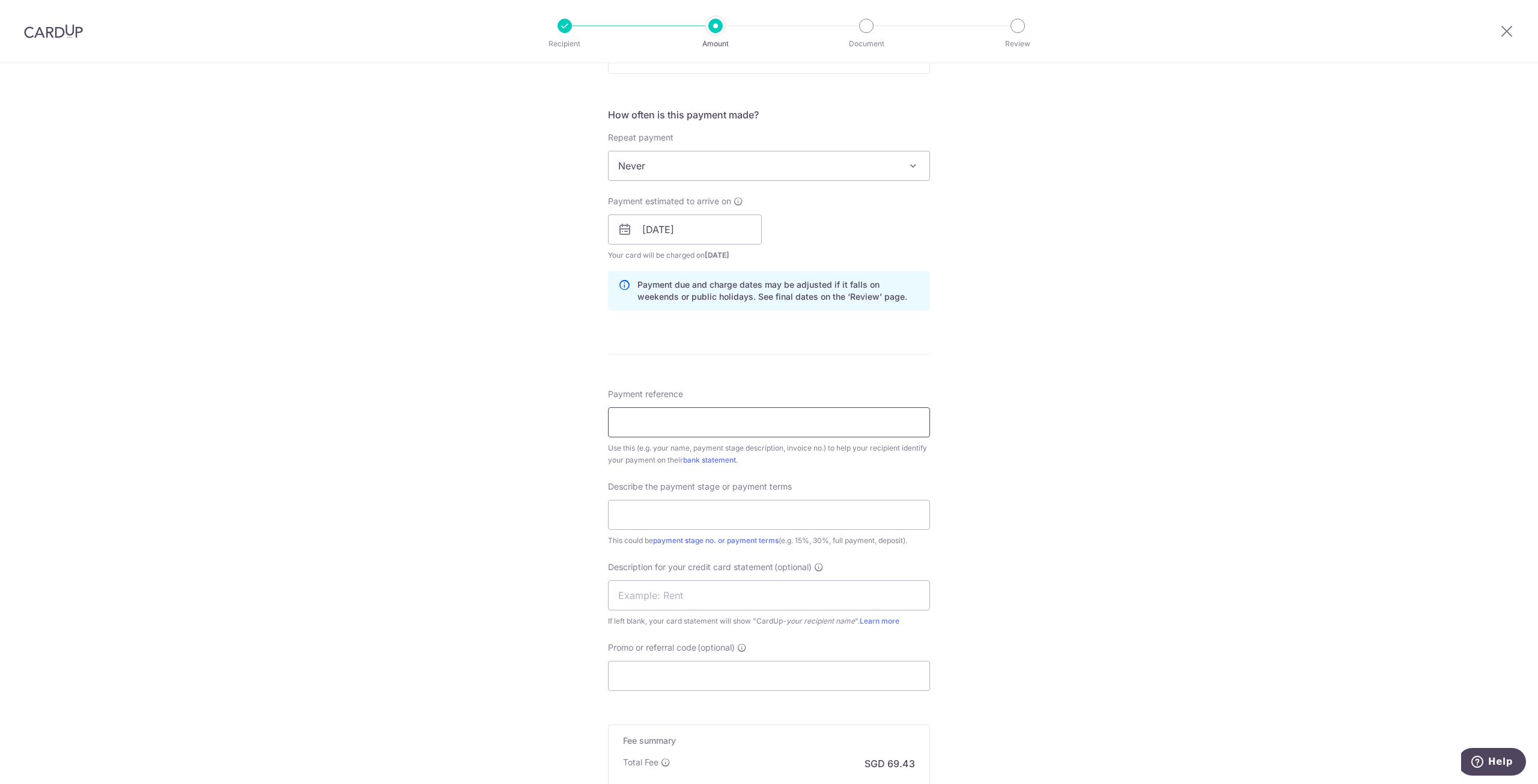
click at [741, 414] on input "Payment reference" at bounding box center [769, 422] width 322 height 30
paste input "3814"
type input "ELIJAHPIES 3814"
click at [698, 509] on input "text" at bounding box center [769, 515] width 322 height 30
type input "DEPOSIT"
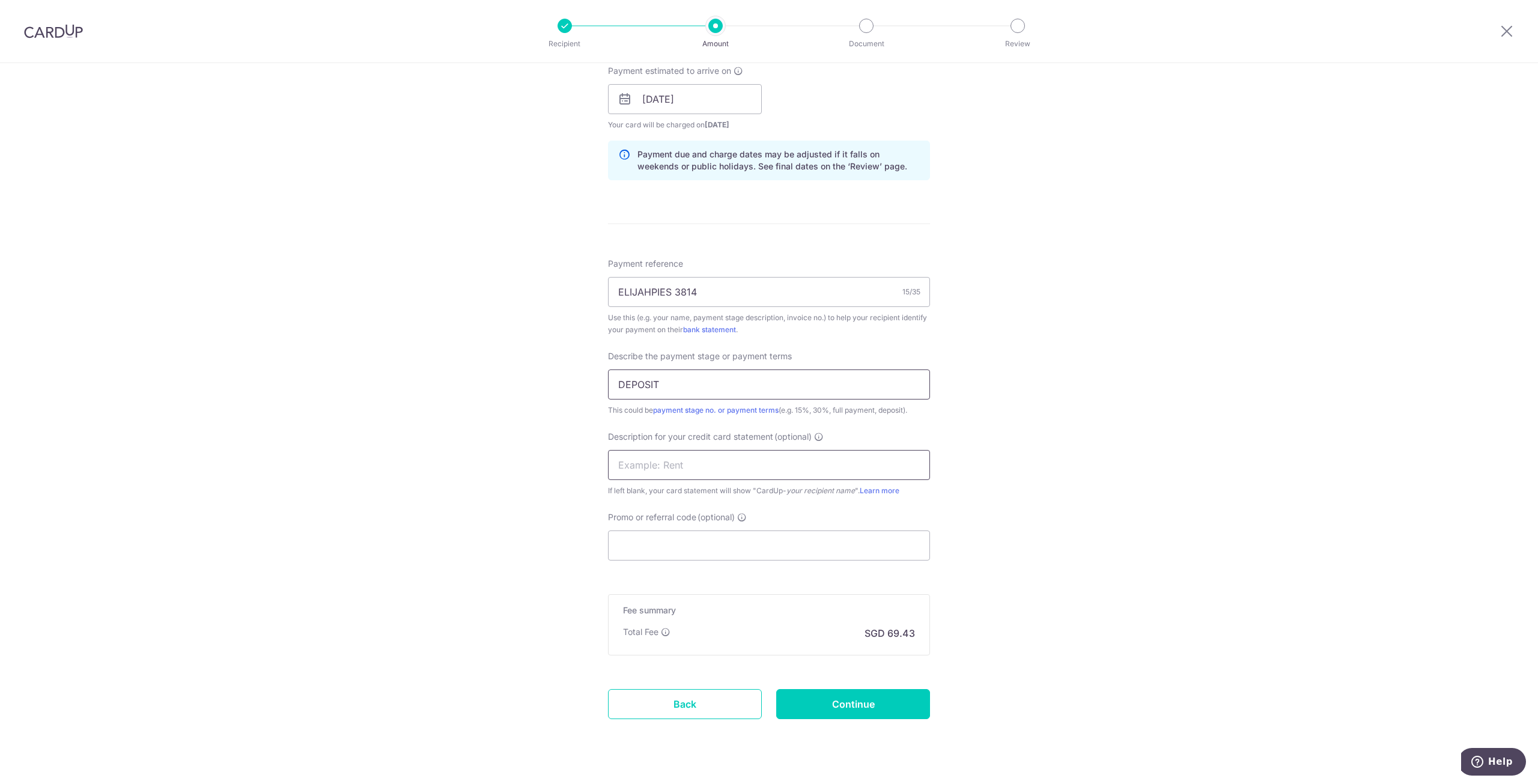
scroll to position [573, 0]
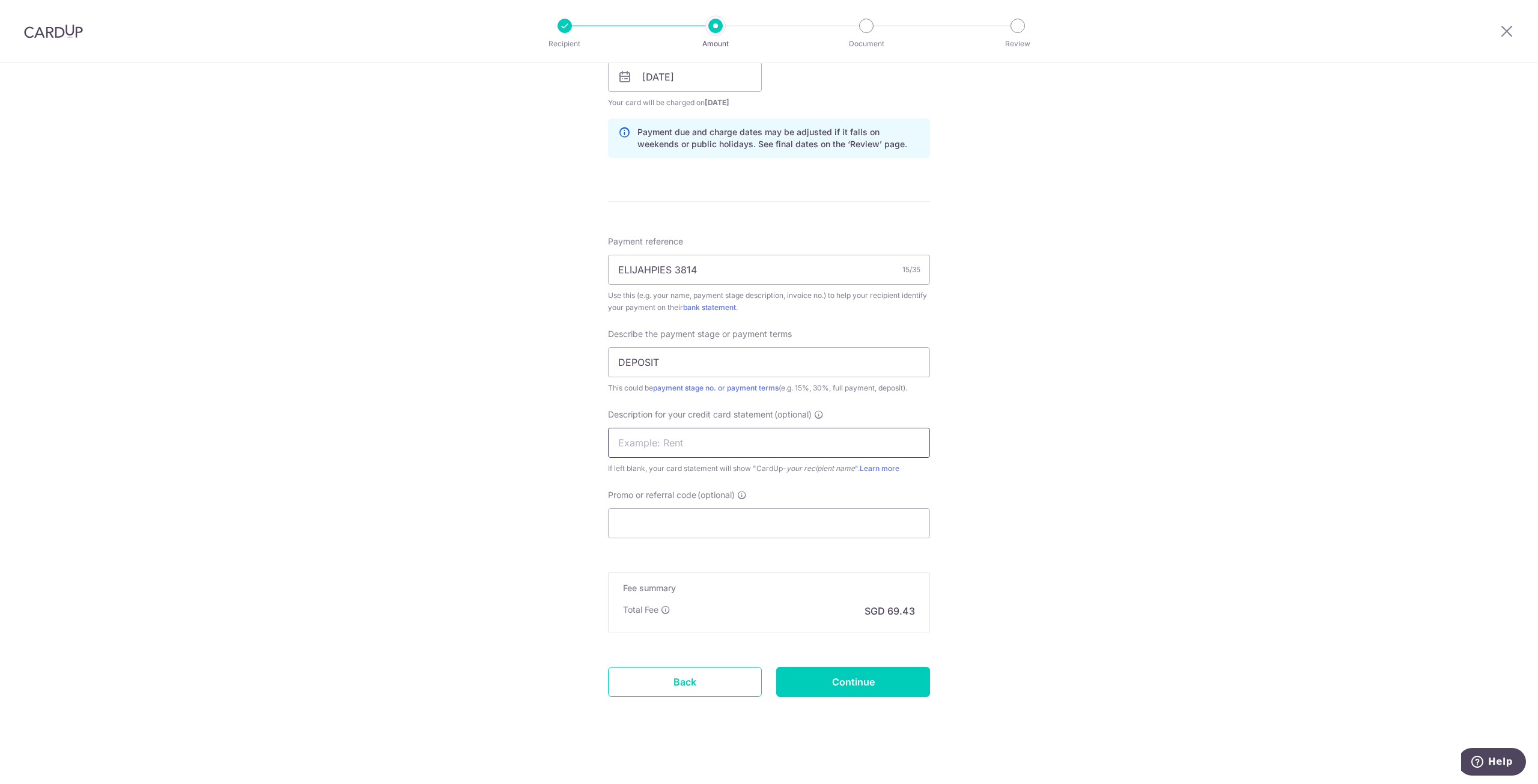
click at [671, 451] on input "text" at bounding box center [769, 443] width 322 height 30
paste input "3814"
type input "CS QP 3814"
click at [763, 512] on input "Promo or referral code (optional)" at bounding box center [769, 523] width 322 height 30
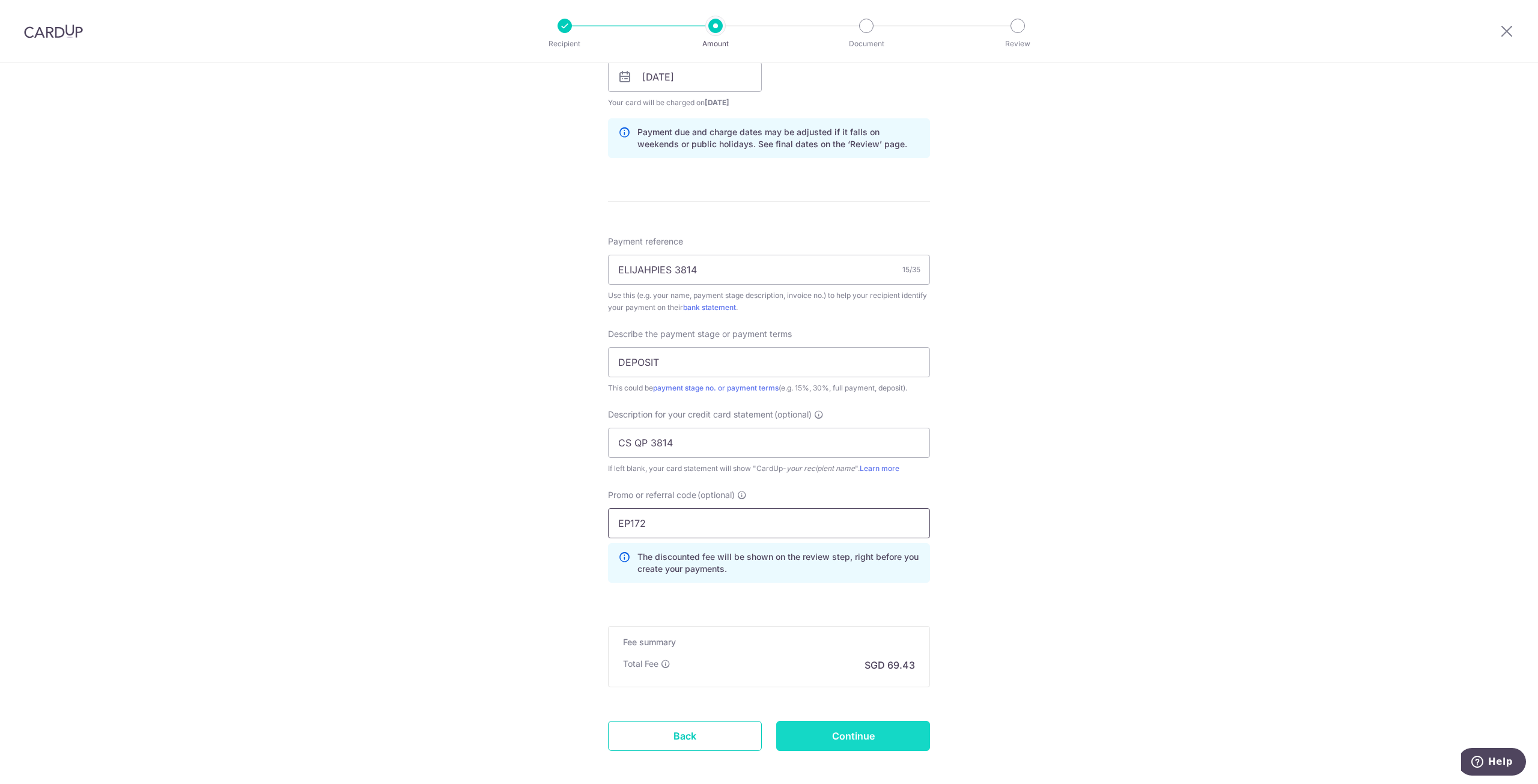
type input "EP172"
click at [852, 732] on input "Continue" at bounding box center [853, 736] width 154 height 30
type input "Create Schedule"
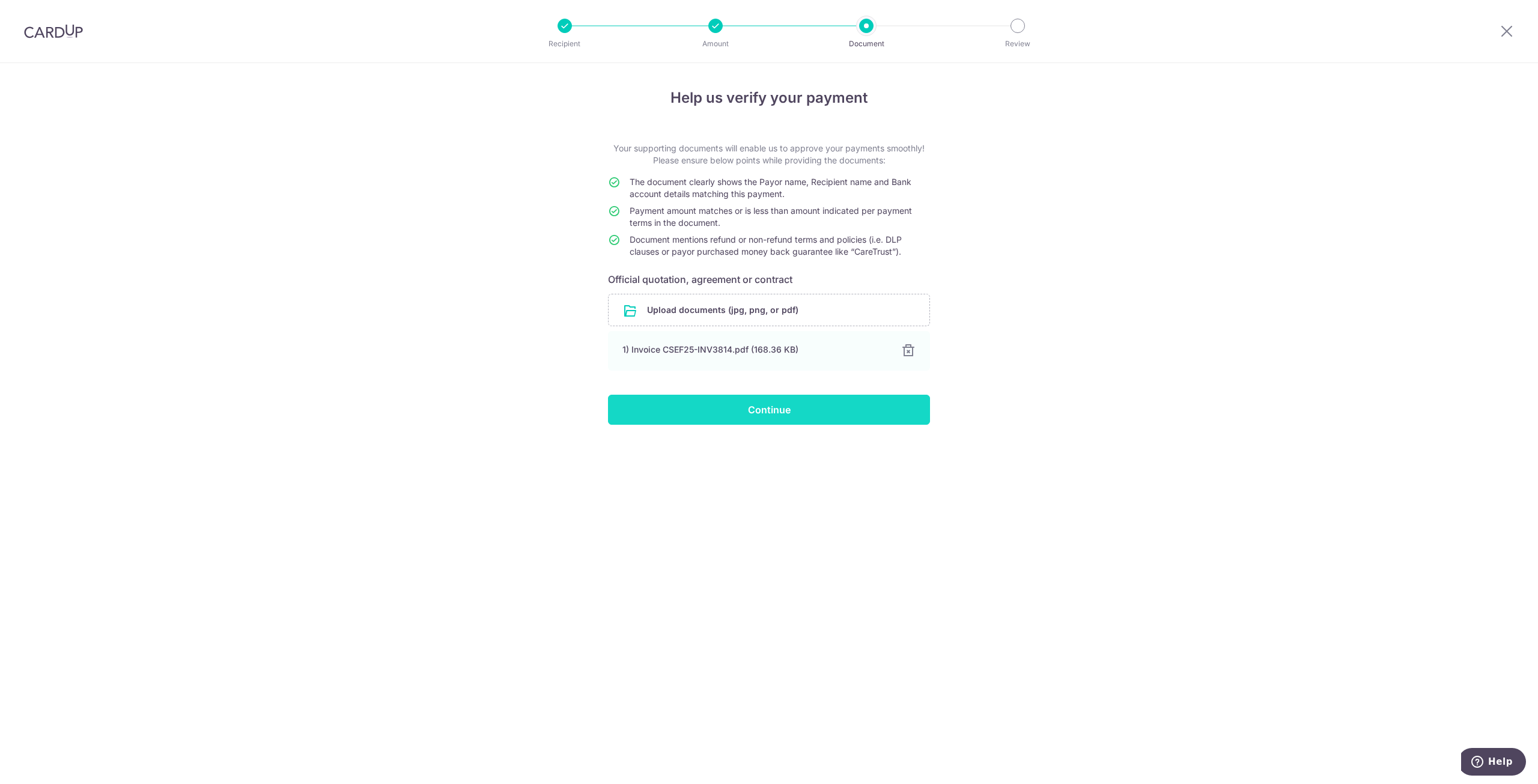
click at [729, 406] on input "Continue" at bounding box center [769, 409] width 322 height 30
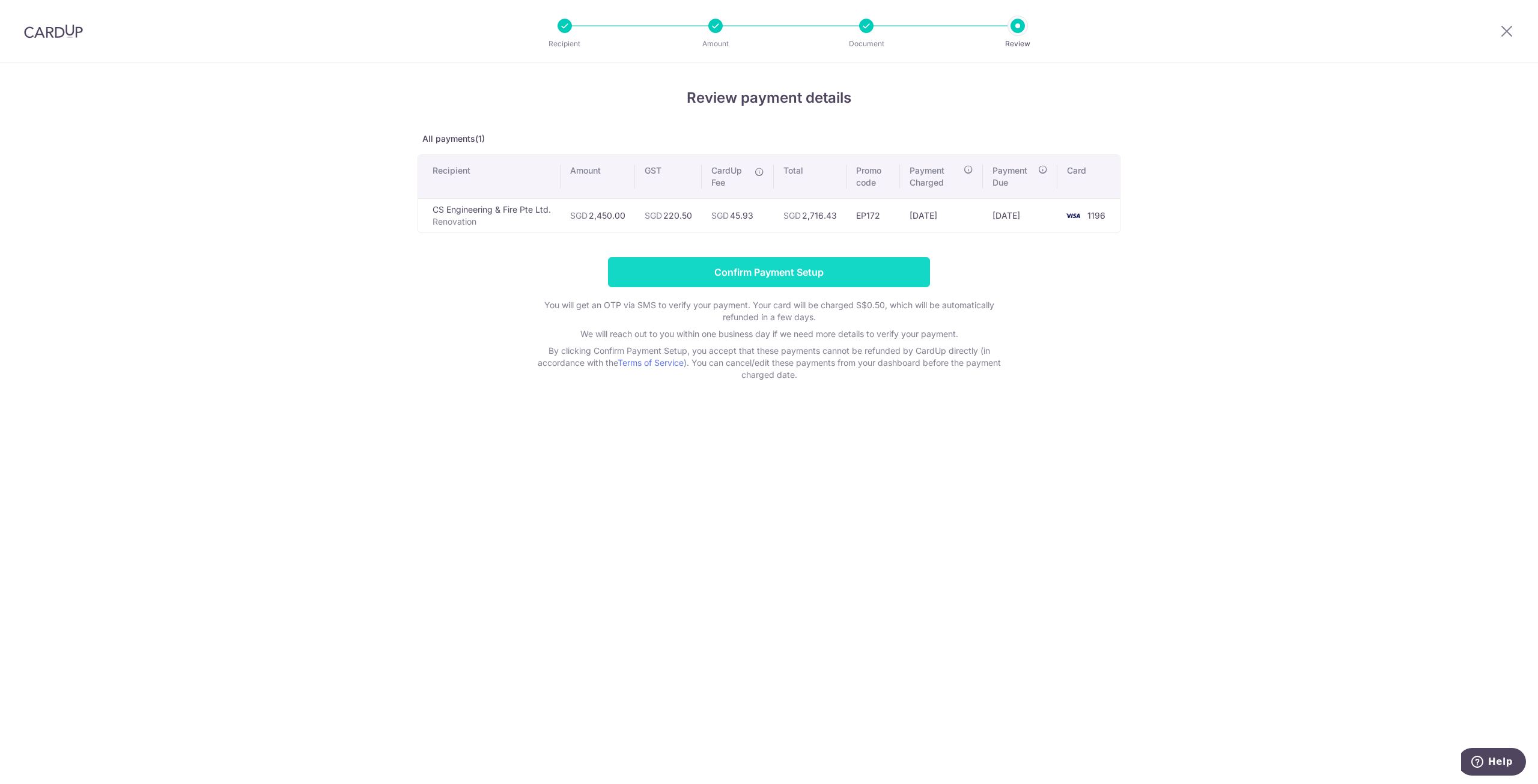
click at [802, 266] on input "Confirm Payment Setup" at bounding box center [769, 272] width 322 height 30
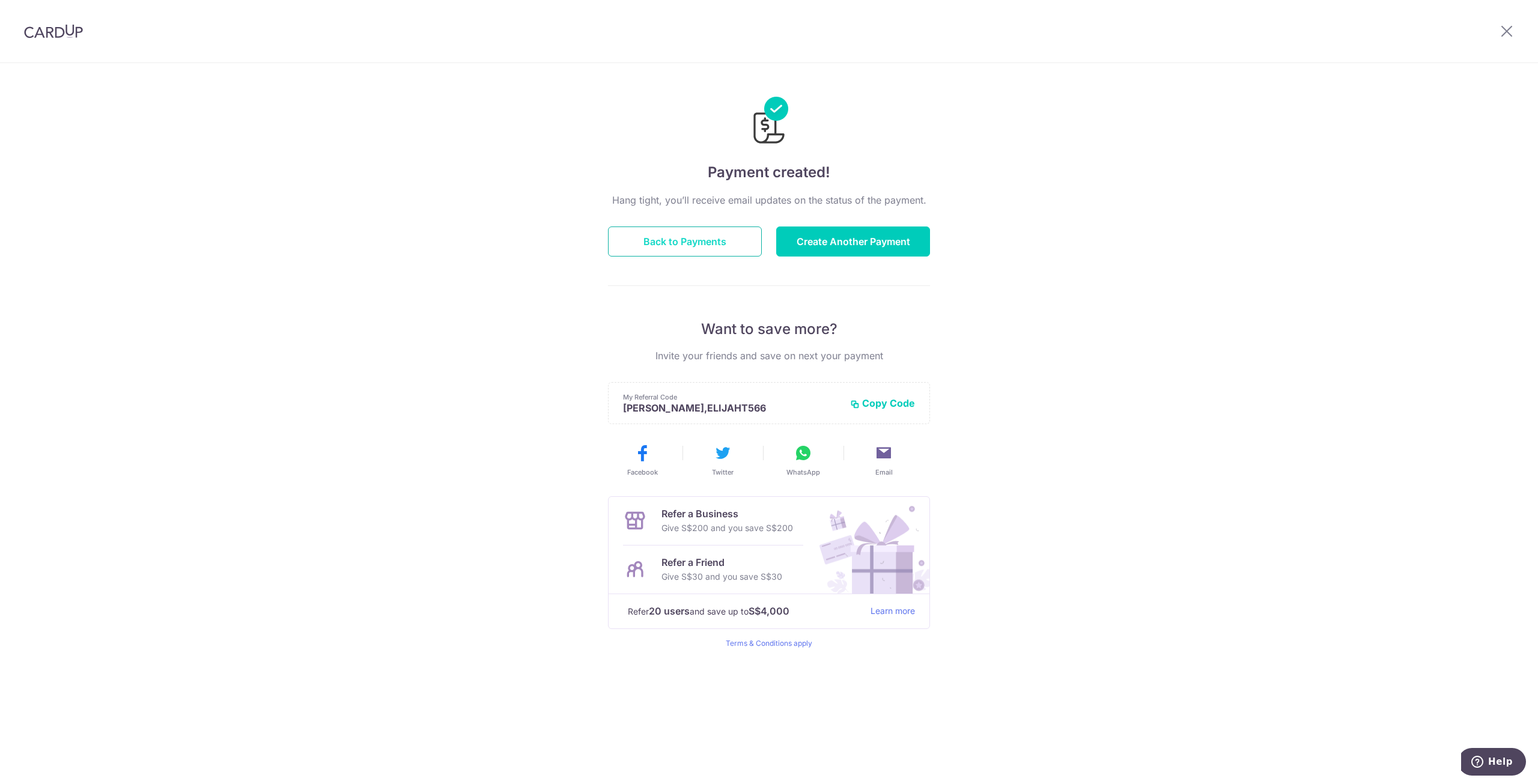
click at [685, 240] on button "Back to Payments" at bounding box center [685, 241] width 154 height 30
